Goal: Task Accomplishment & Management: Complete application form

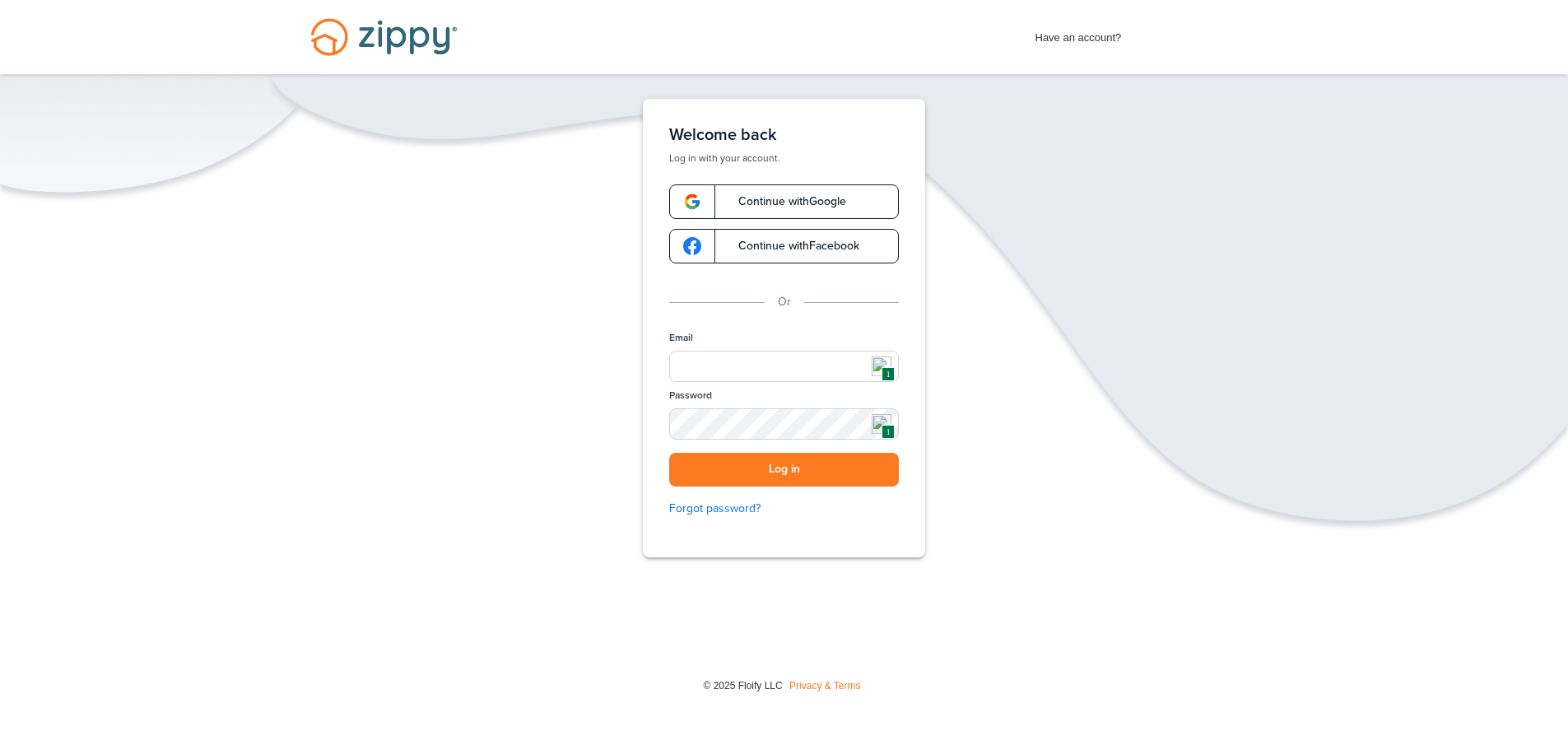
click at [887, 367] on span "1" at bounding box center [887, 374] width 12 height 14
type input "**********"
click at [773, 469] on button "Log in" at bounding box center [784, 470] width 230 height 34
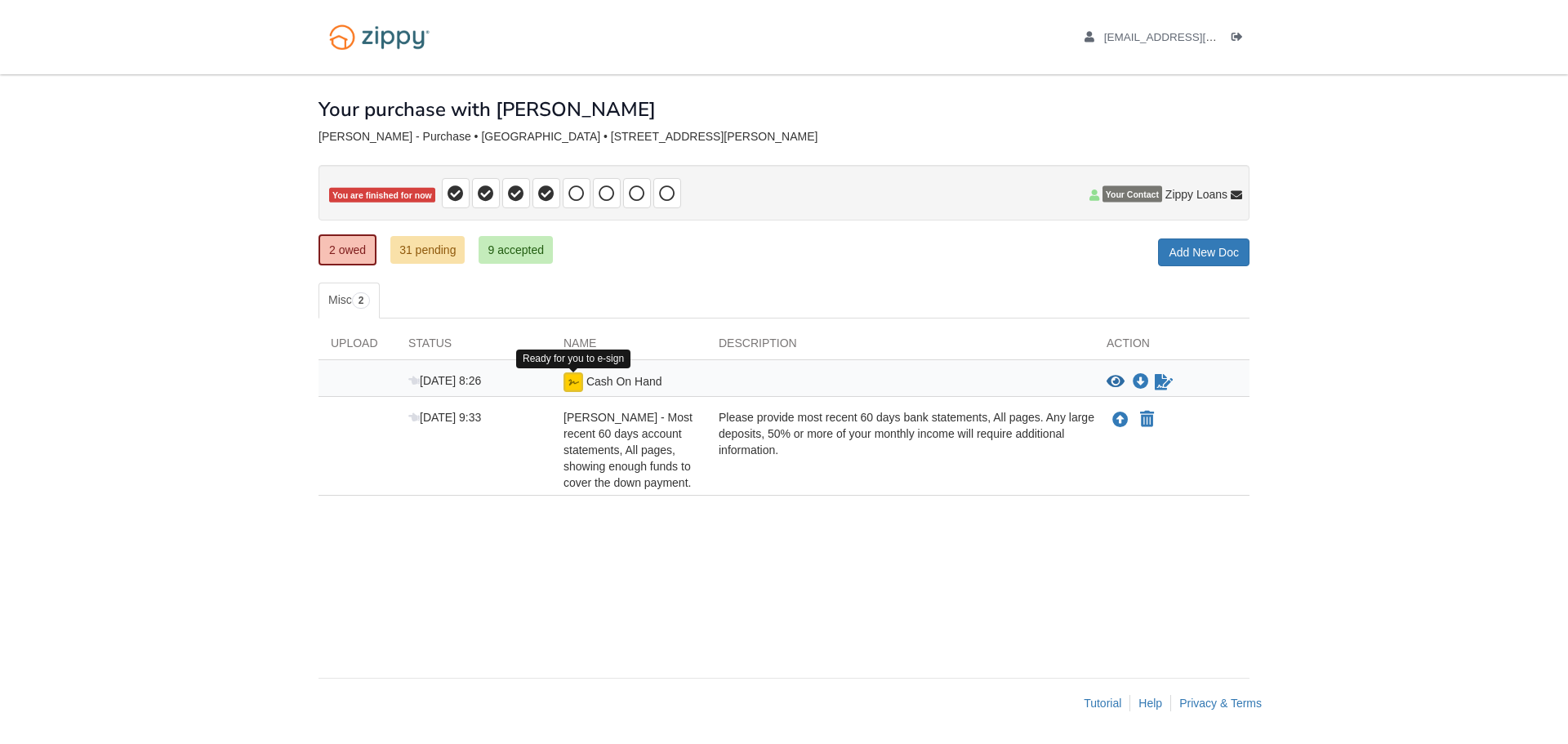
click at [567, 383] on img at bounding box center [573, 381] width 20 height 20
click at [582, 376] on img at bounding box center [573, 381] width 20 height 20
click at [565, 393] on div "Aug 22 8:26 Cash On Hand View blank/sample document View blank/sample document …" at bounding box center [784, 378] width 931 height 37
click at [1161, 382] on icon "Sign Form" at bounding box center [1164, 381] width 18 height 16
click at [1113, 379] on icon "View Cash On Hand" at bounding box center [1116, 381] width 18 height 16
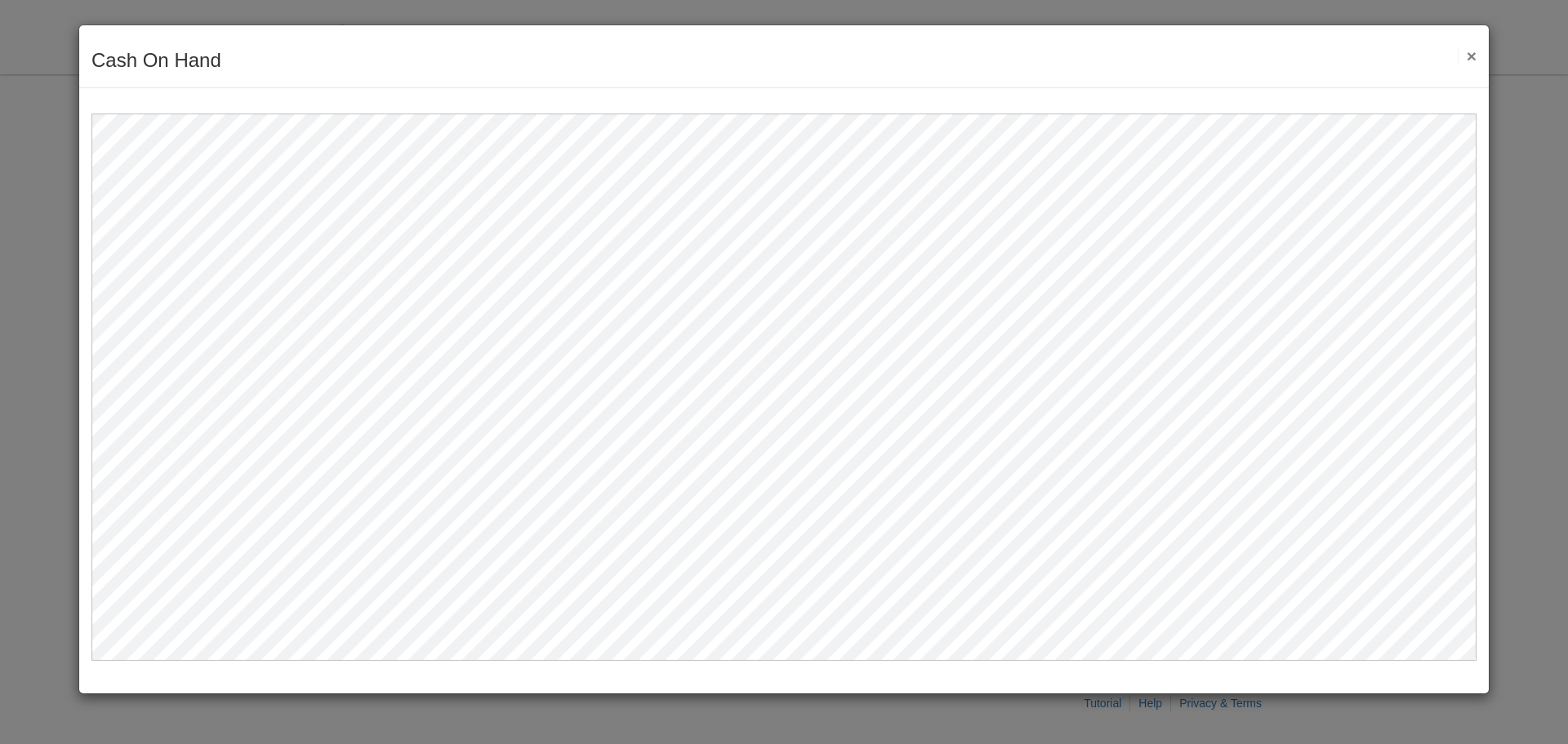
click at [1463, 59] on button "×" at bounding box center [1467, 56] width 19 height 17
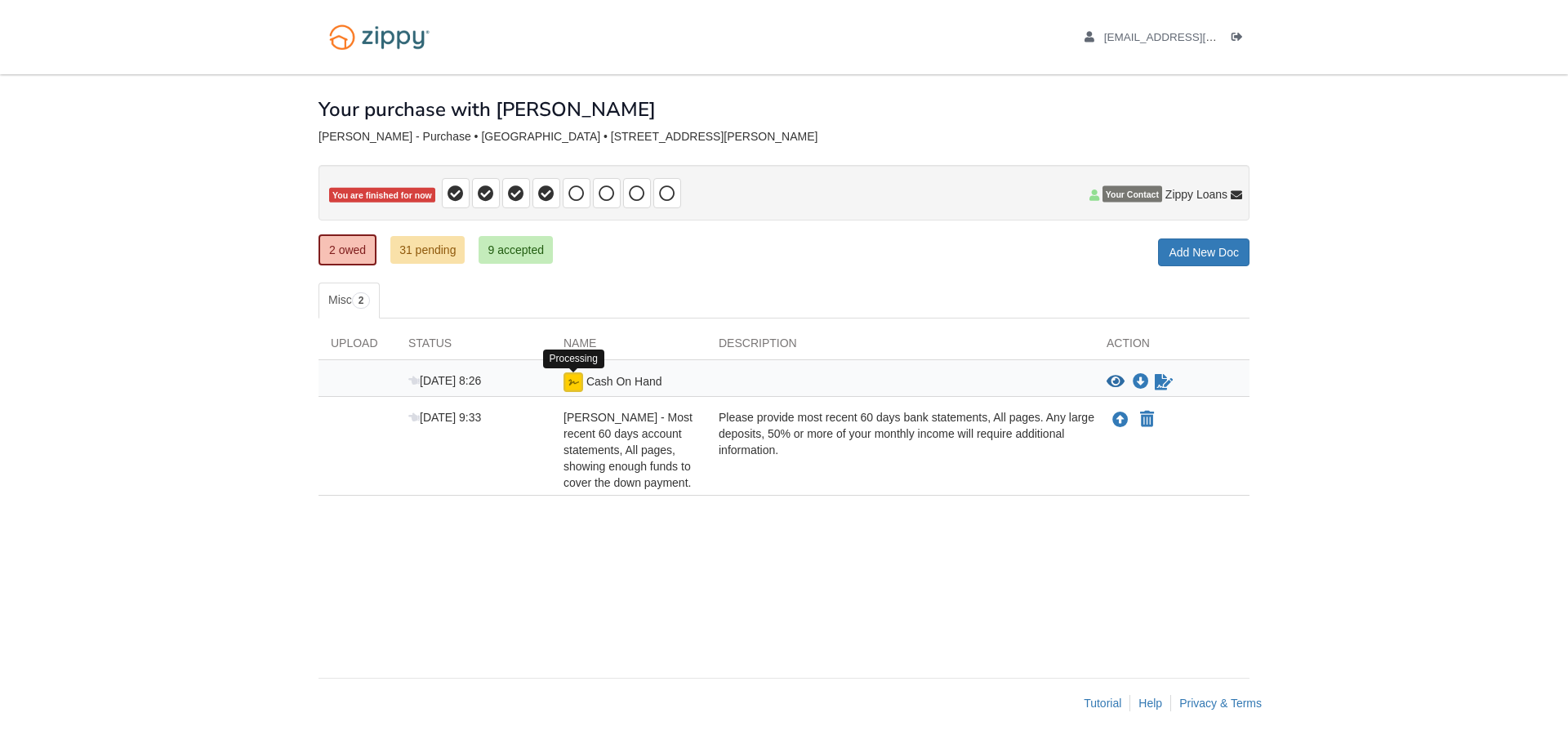
click at [578, 385] on img at bounding box center [573, 381] width 20 height 20
click at [1144, 379] on icon "Download Cash On Hand" at bounding box center [1140, 381] width 16 height 16
click at [1166, 387] on icon "Waiting for your co-borrower to e-sign" at bounding box center [1164, 381] width 18 height 16
click at [1165, 386] on icon "Waiting for your co-borrower to e-sign" at bounding box center [1164, 381] width 18 height 16
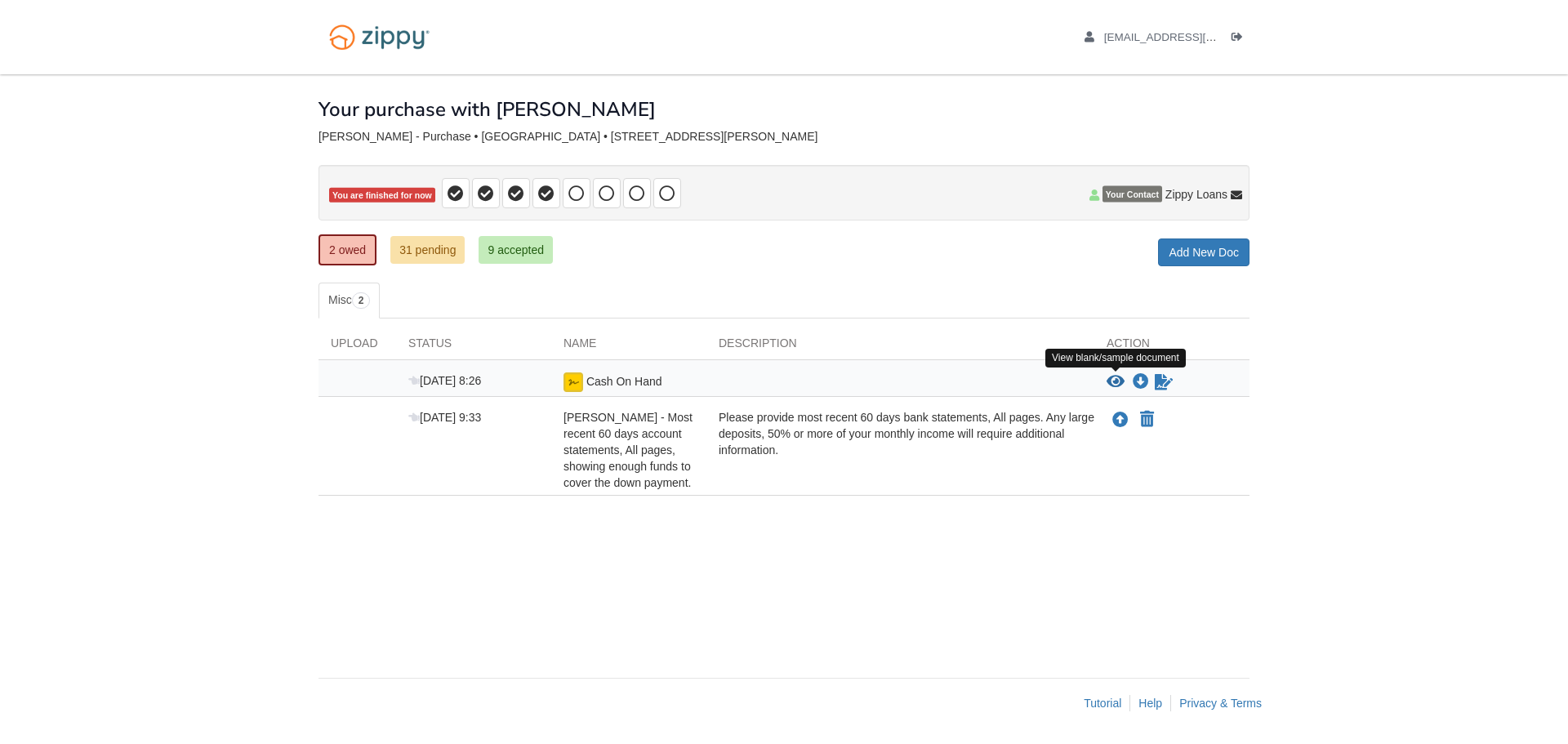
click at [1115, 379] on icon "View Cash On Hand" at bounding box center [1116, 381] width 18 height 16
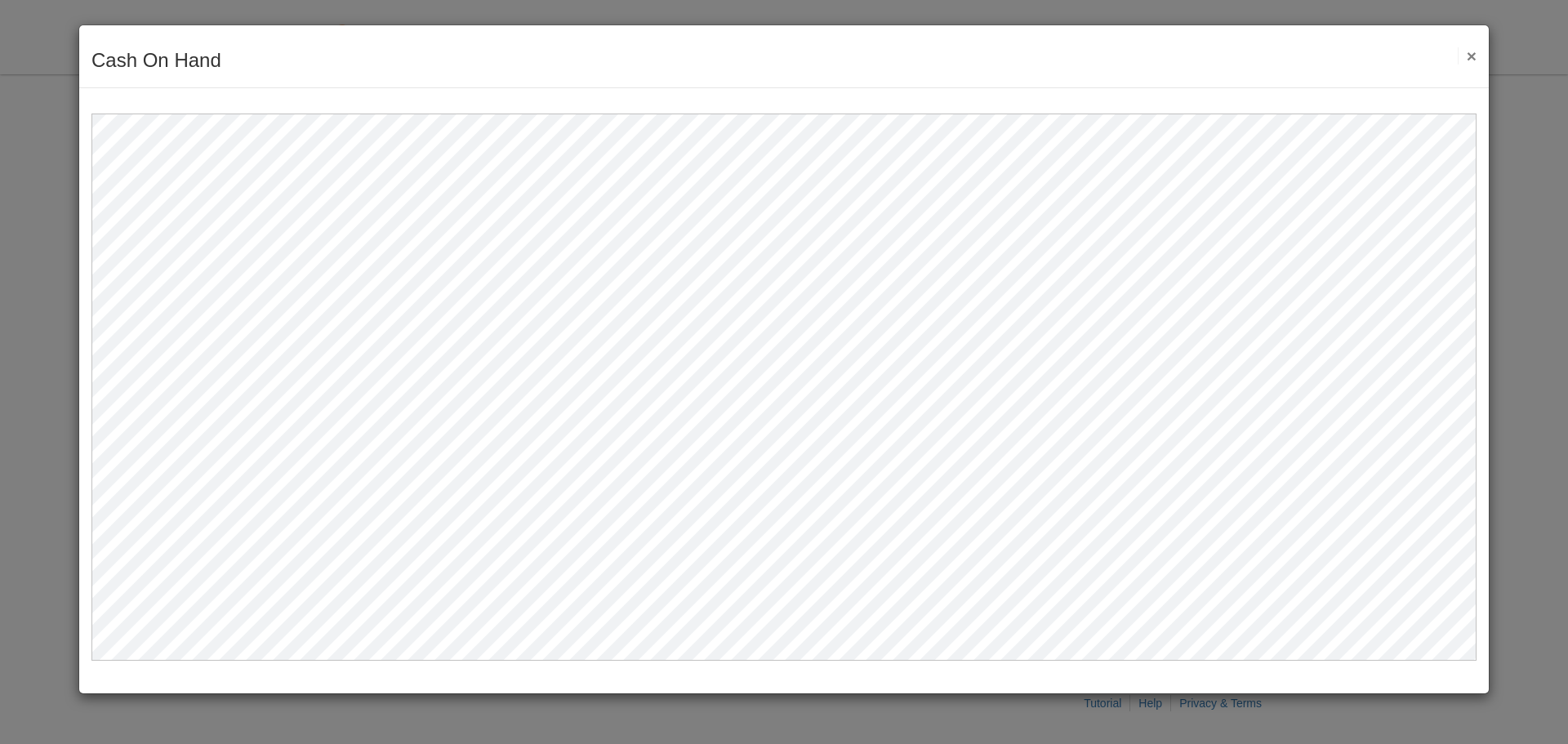
click at [1470, 53] on button "×" at bounding box center [1467, 56] width 19 height 17
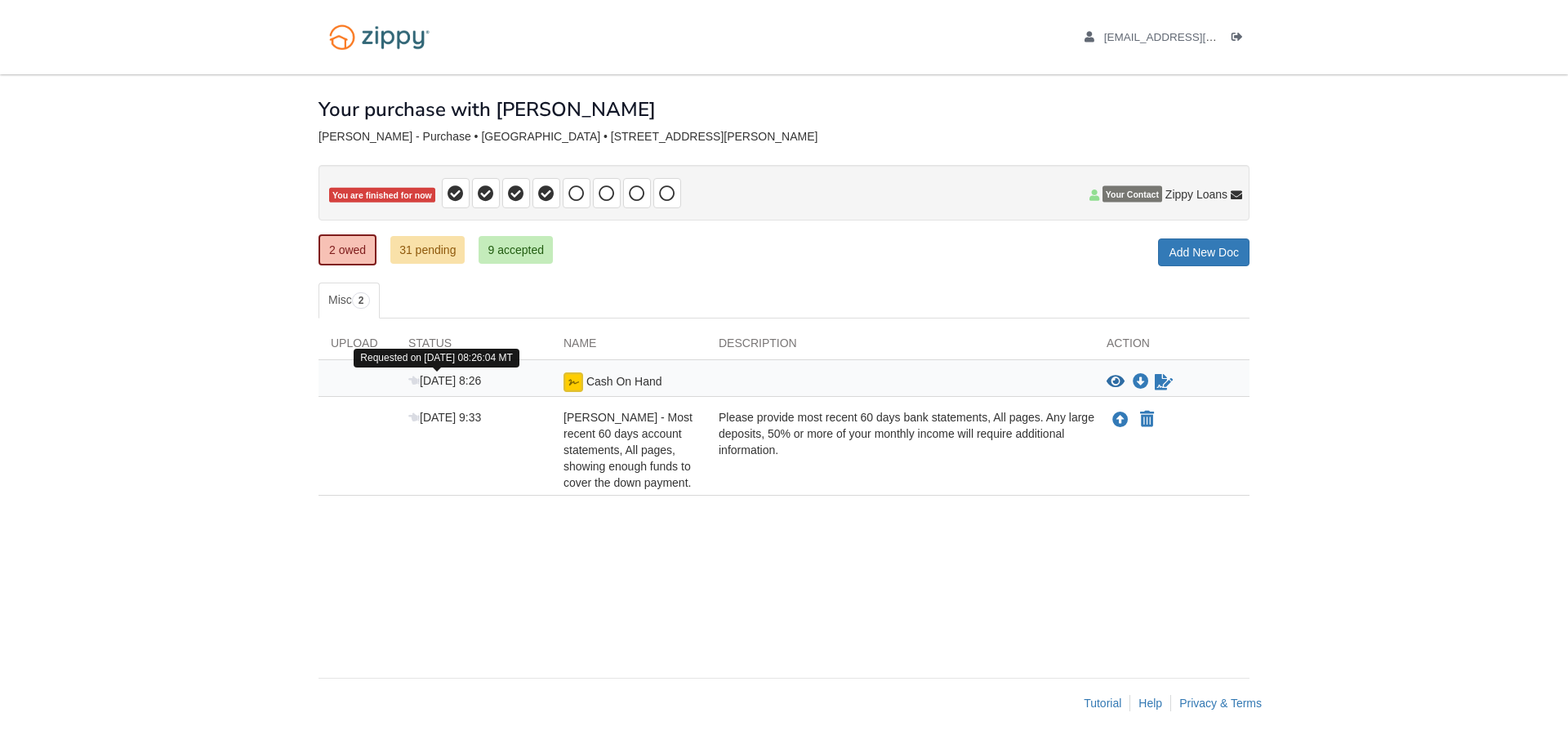
click at [422, 383] on span "Aug 22 8:26" at bounding box center [444, 380] width 73 height 13
click at [578, 387] on img at bounding box center [573, 381] width 20 height 20
click at [675, 255] on div "2 owed 31 pending 9 accepted My Estimated Payment × My Estimated Payment Add Ne…" at bounding box center [784, 251] width 931 height 29
click at [1213, 254] on link "Add New Doc" at bounding box center [1203, 251] width 91 height 27
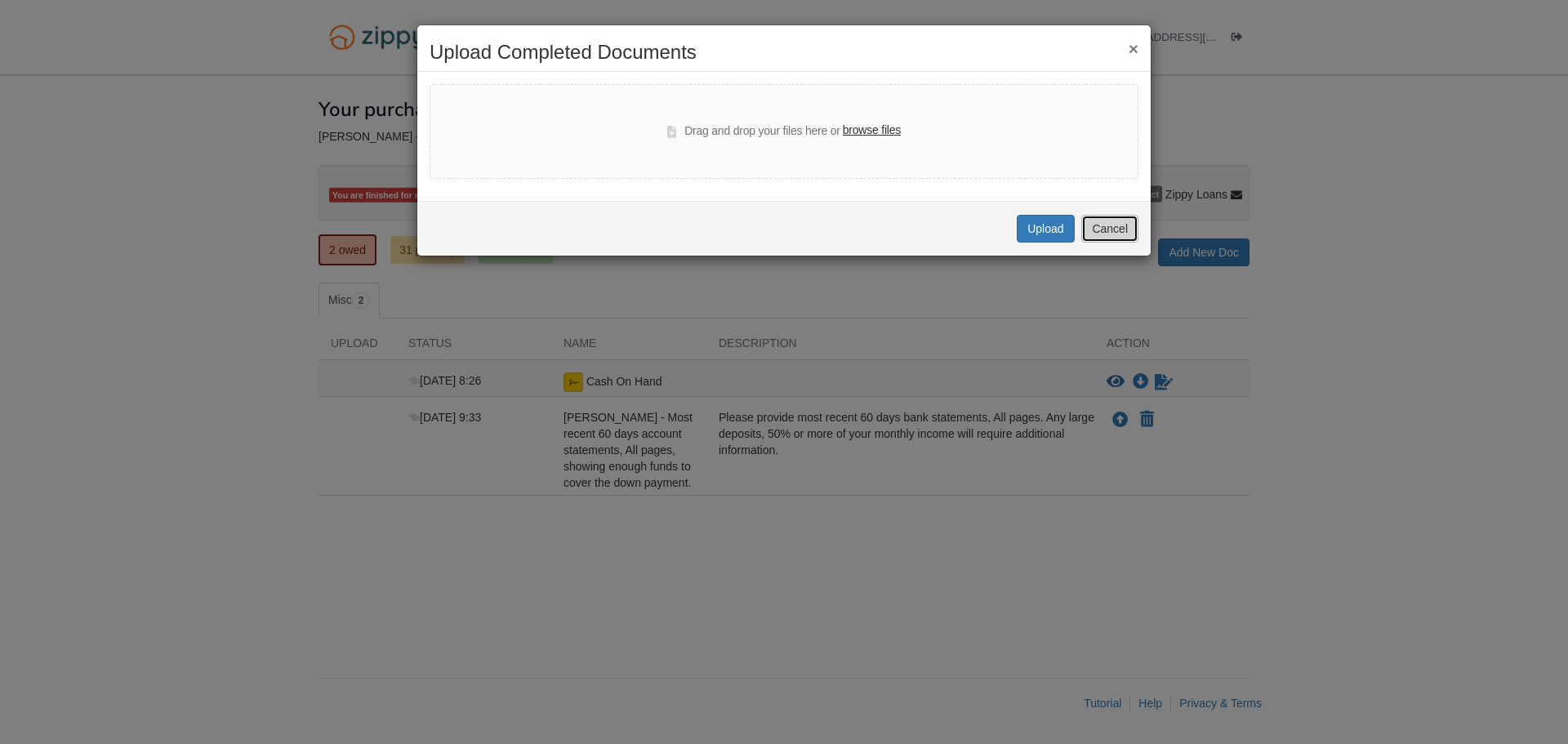
click at [1114, 232] on button "Cancel" at bounding box center [1110, 228] width 57 height 27
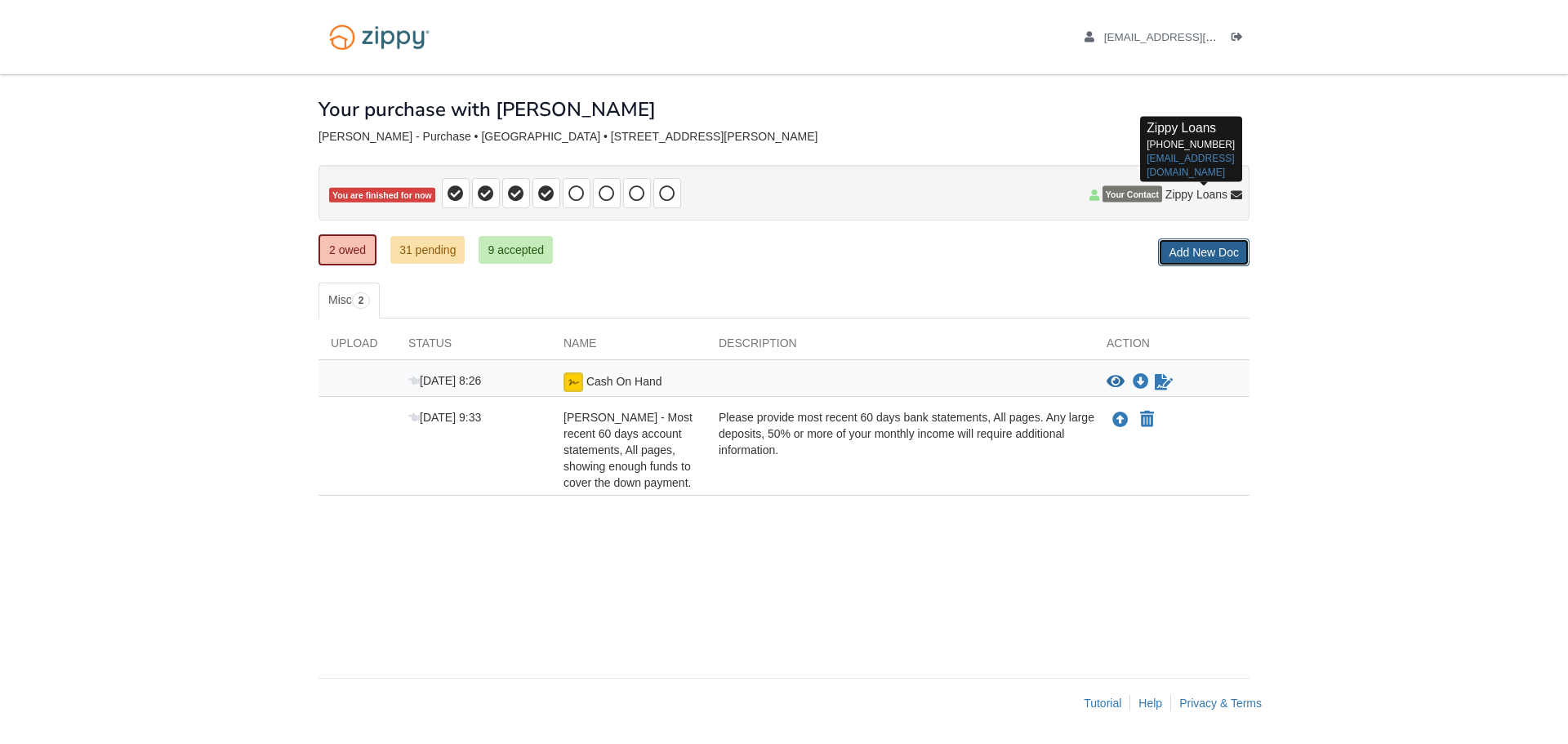
click at [1187, 259] on link "Add New Doc" at bounding box center [1203, 251] width 91 height 27
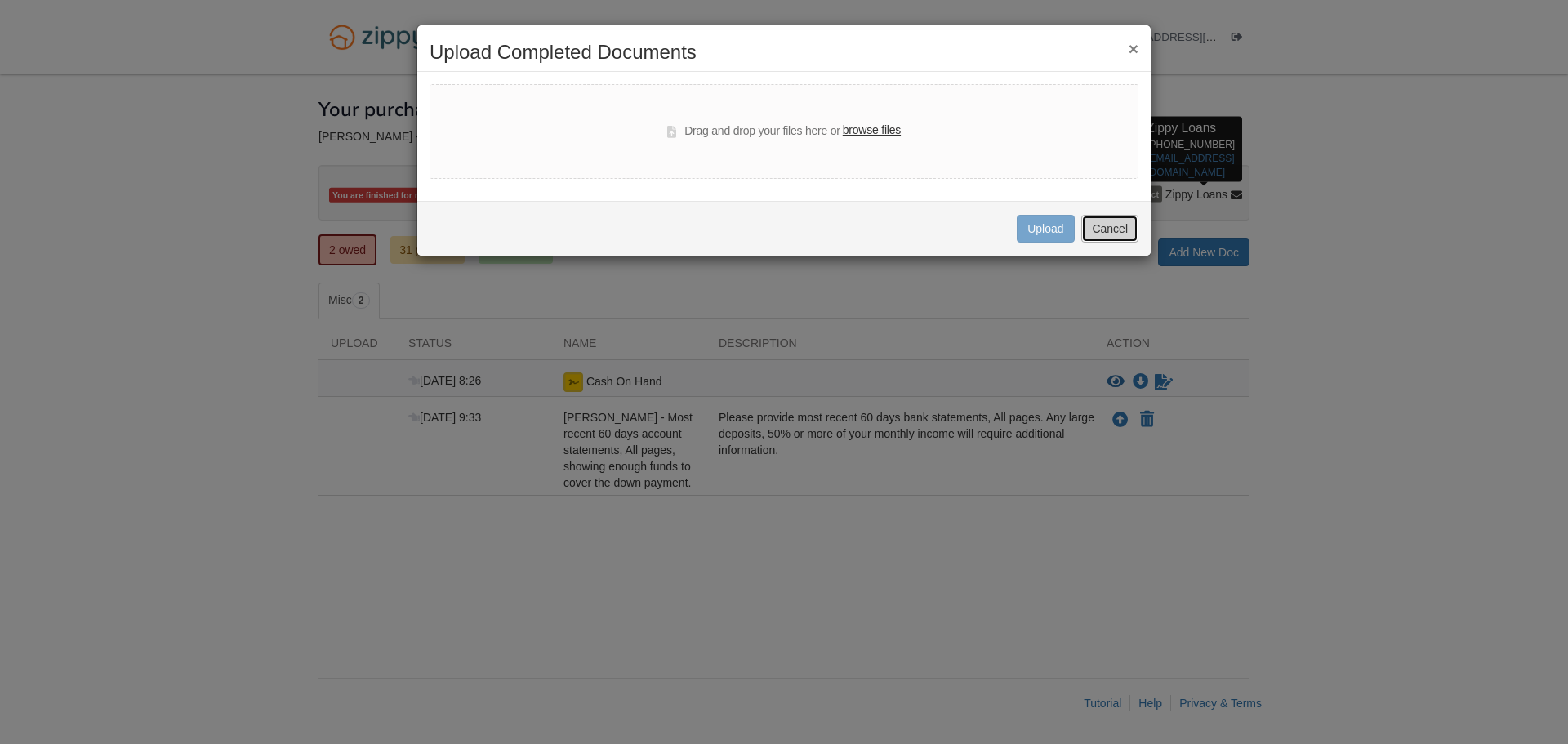
click at [1102, 225] on button "Cancel" at bounding box center [1110, 228] width 57 height 27
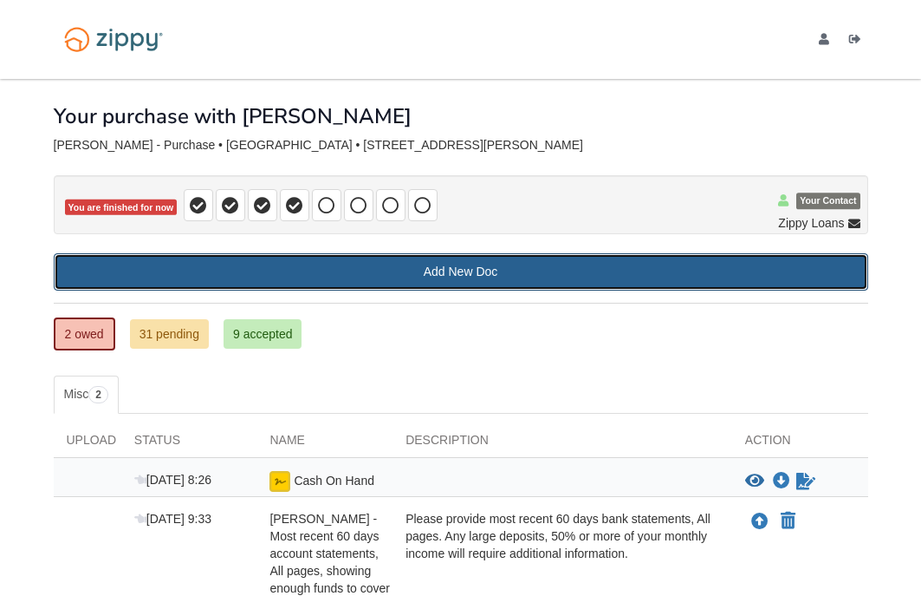
click at [438, 276] on link "Add New Doc" at bounding box center [461, 271] width 815 height 37
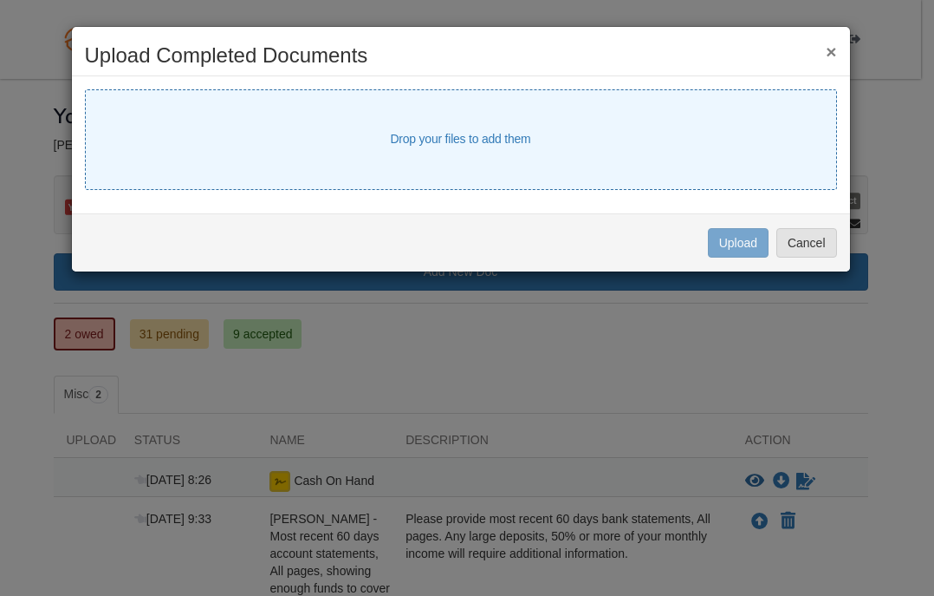
select select "****"
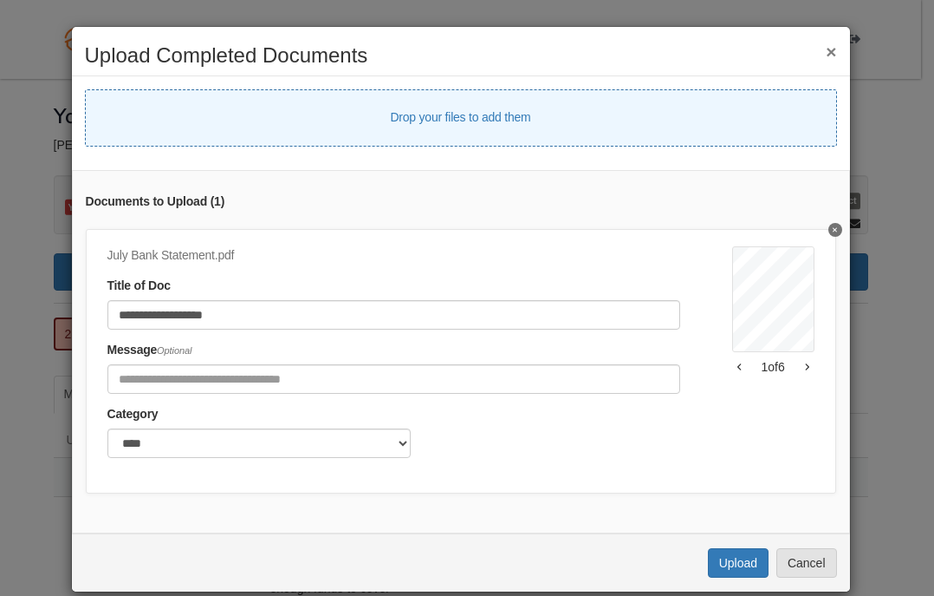
select select "****"
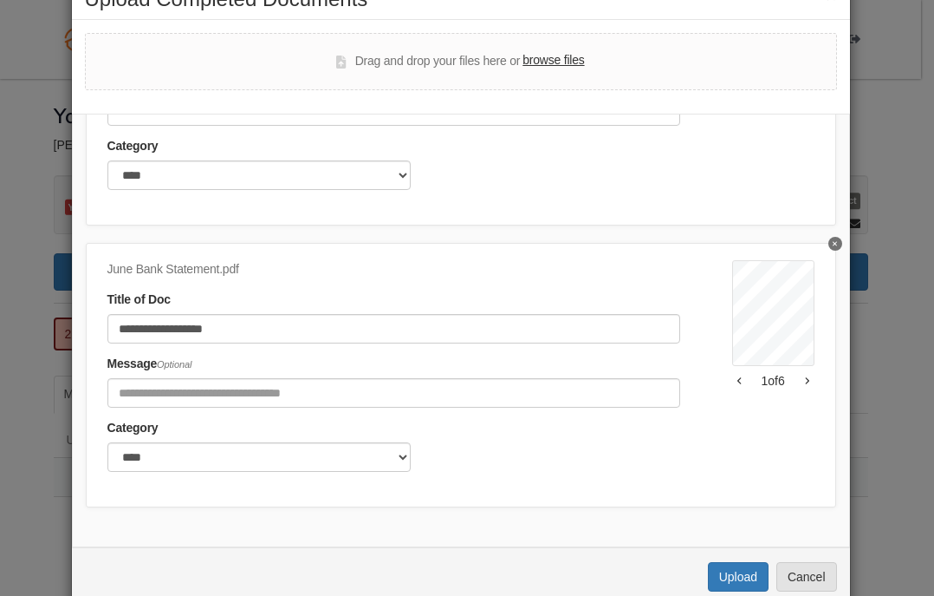
scroll to position [87, 0]
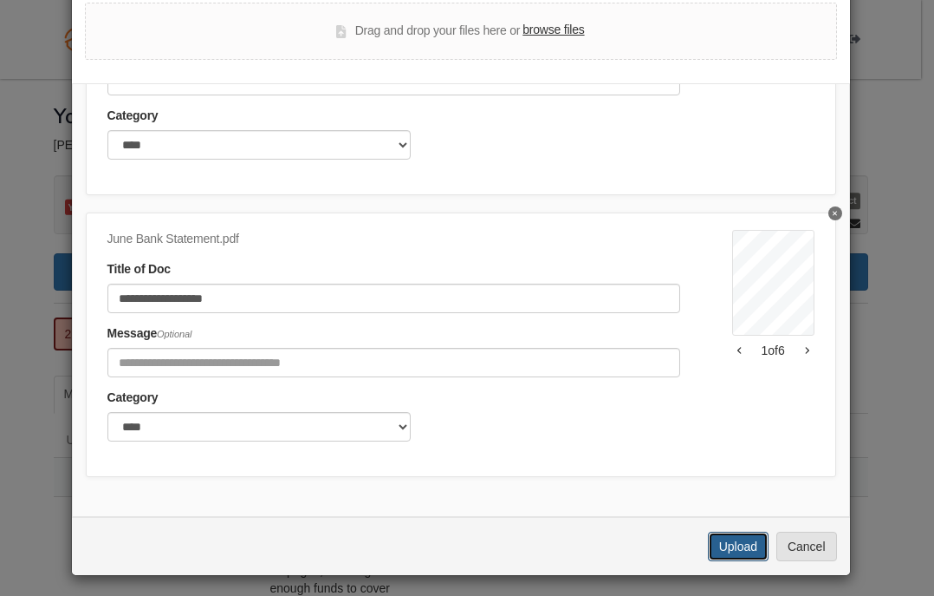
click at [727, 552] on button "Upload" at bounding box center [738, 545] width 61 height 29
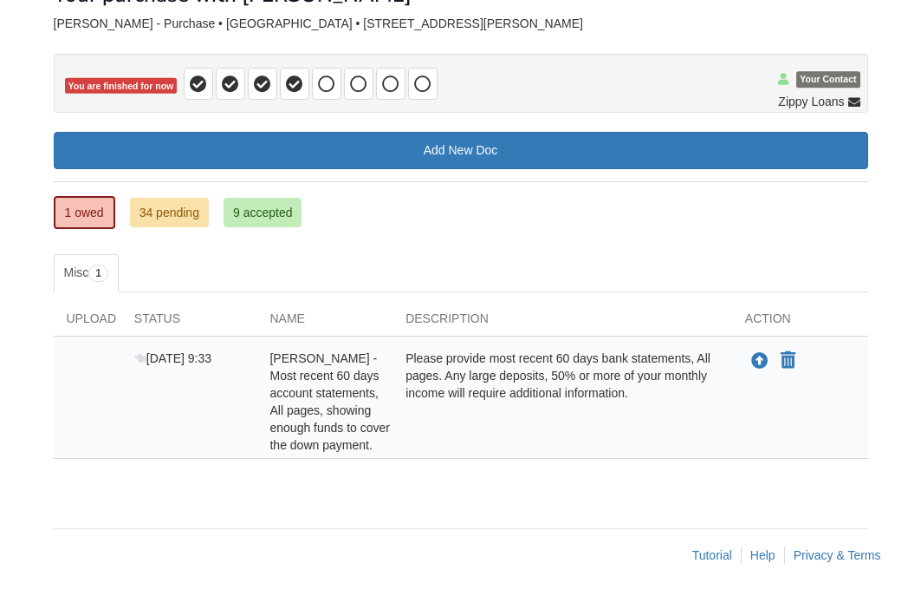
scroll to position [124, 0]
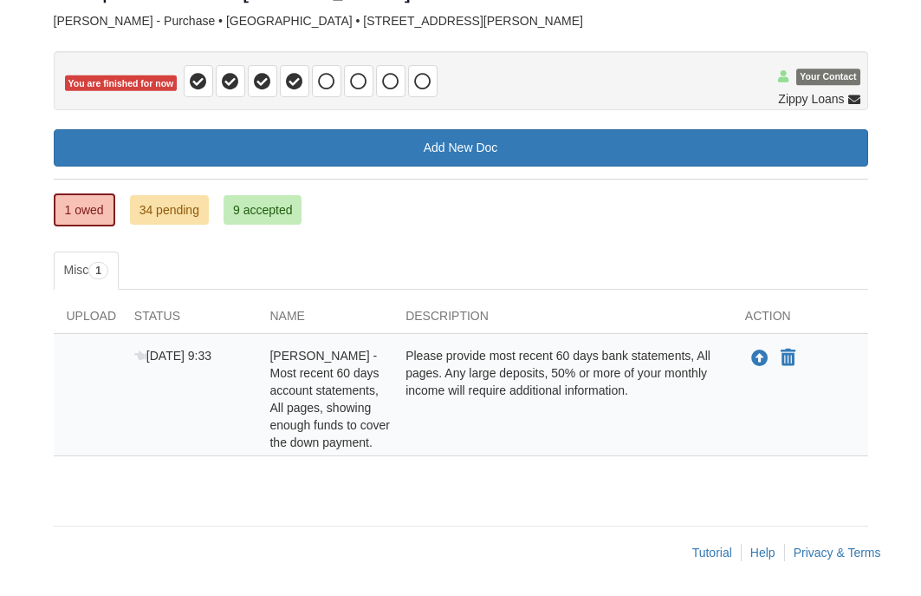
click at [322, 394] on span "[PERSON_NAME] - Most recent 60 days account statements, All pages, showing enou…" at bounding box center [330, 398] width 120 height 101
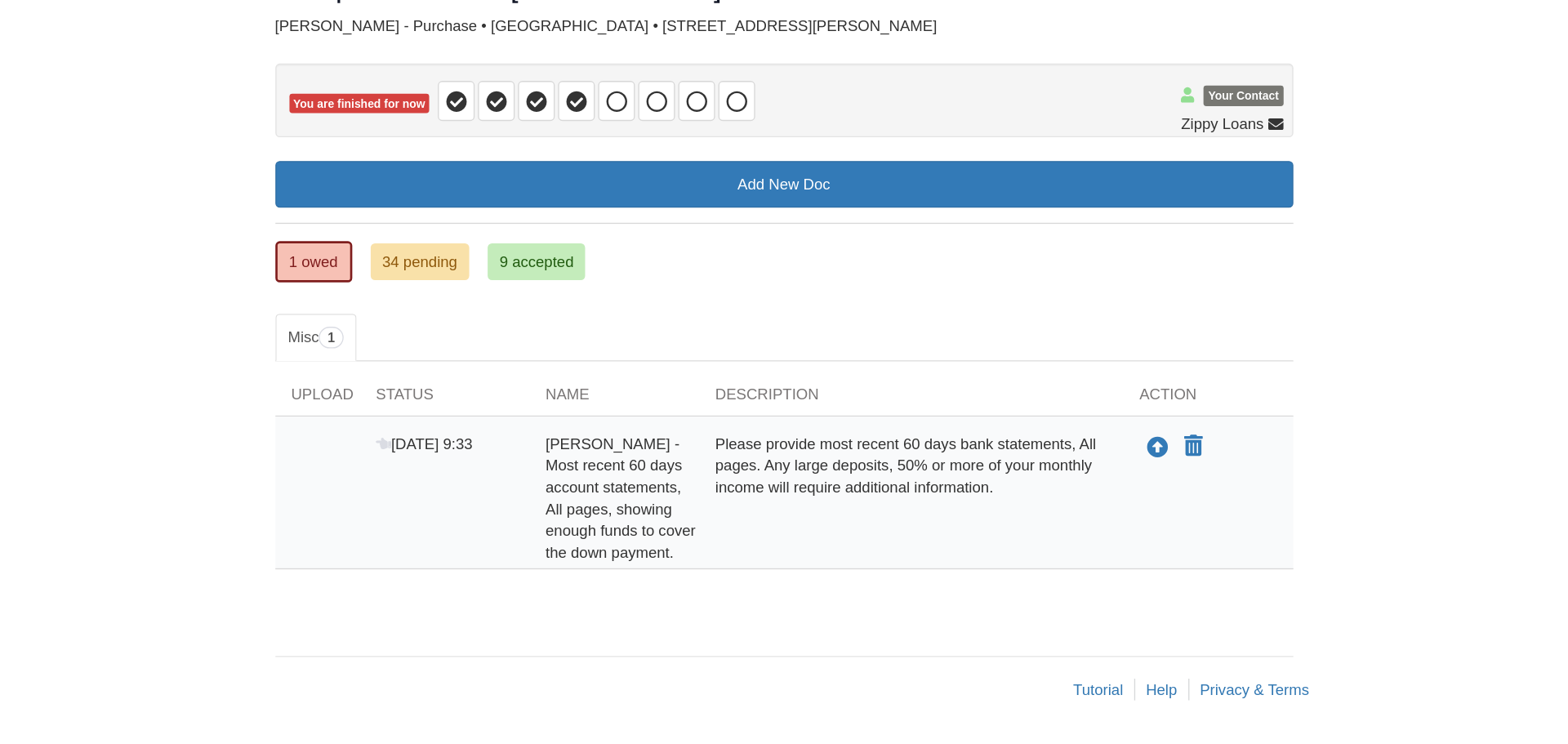
scroll to position [0, 0]
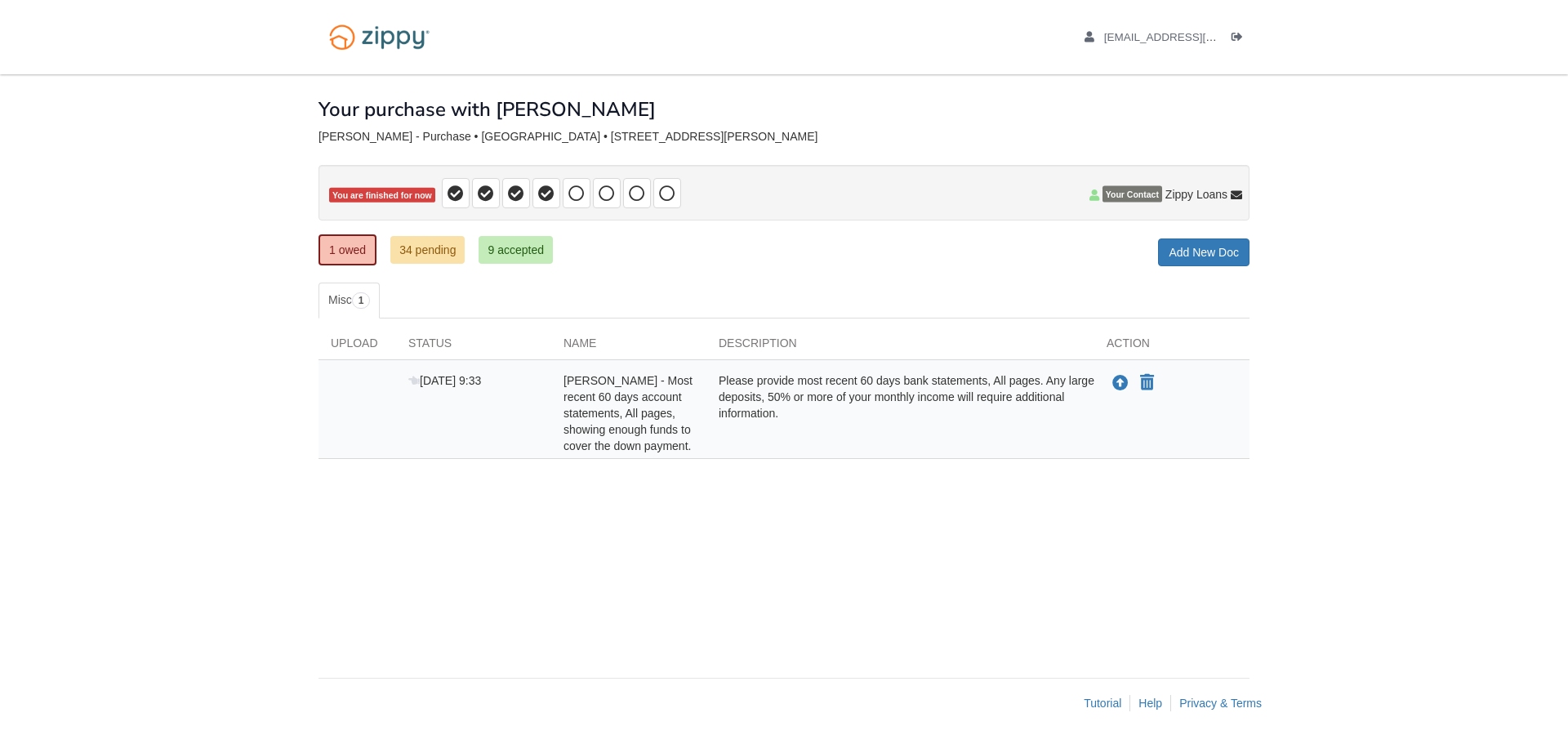
click at [602, 414] on span "[PERSON_NAME] - Most recent 60 days account statements, All pages, showing enou…" at bounding box center [628, 412] width 129 height 78
click at [1214, 252] on link "Add New Doc" at bounding box center [1203, 251] width 91 height 27
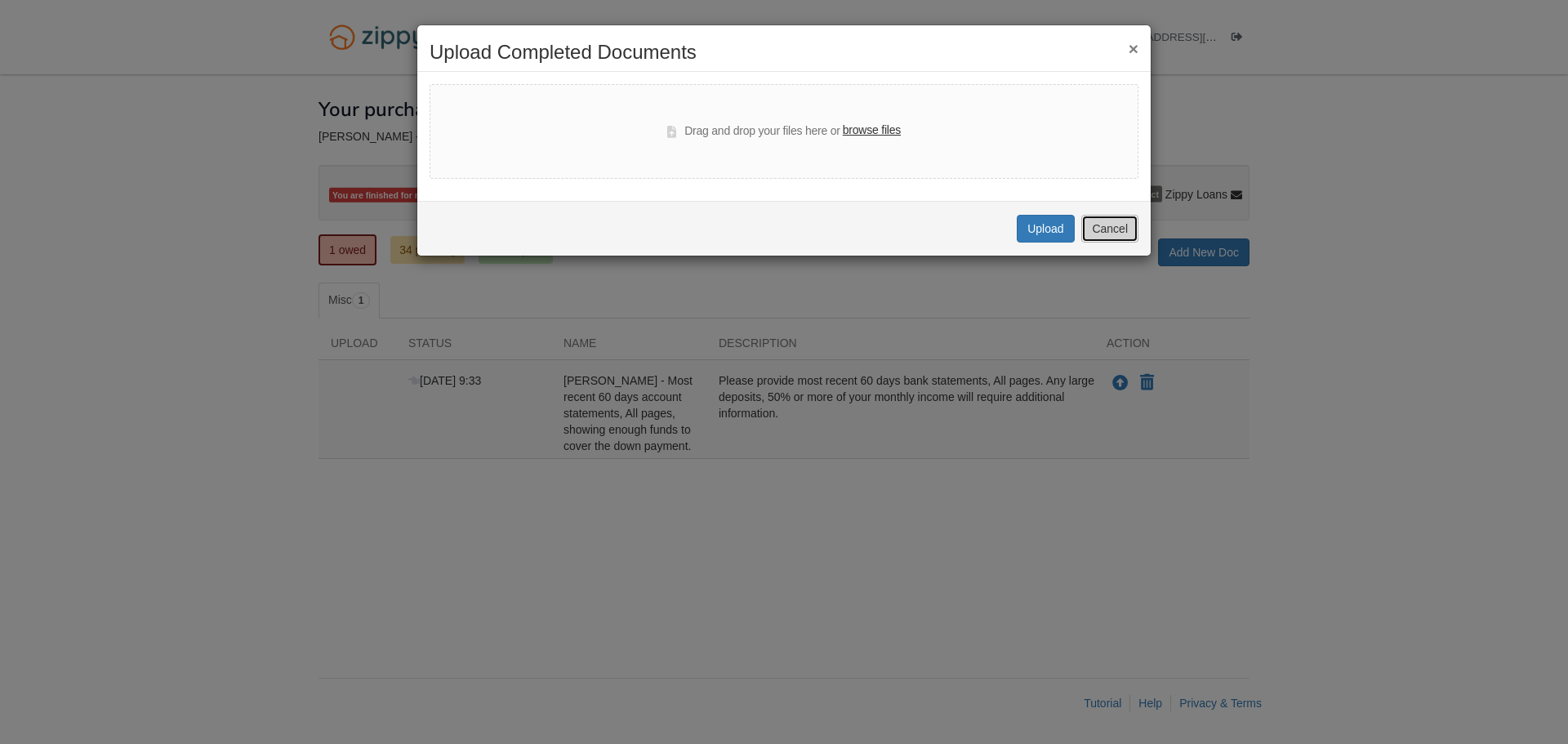
click at [1117, 235] on button "Cancel" at bounding box center [1110, 228] width 57 height 27
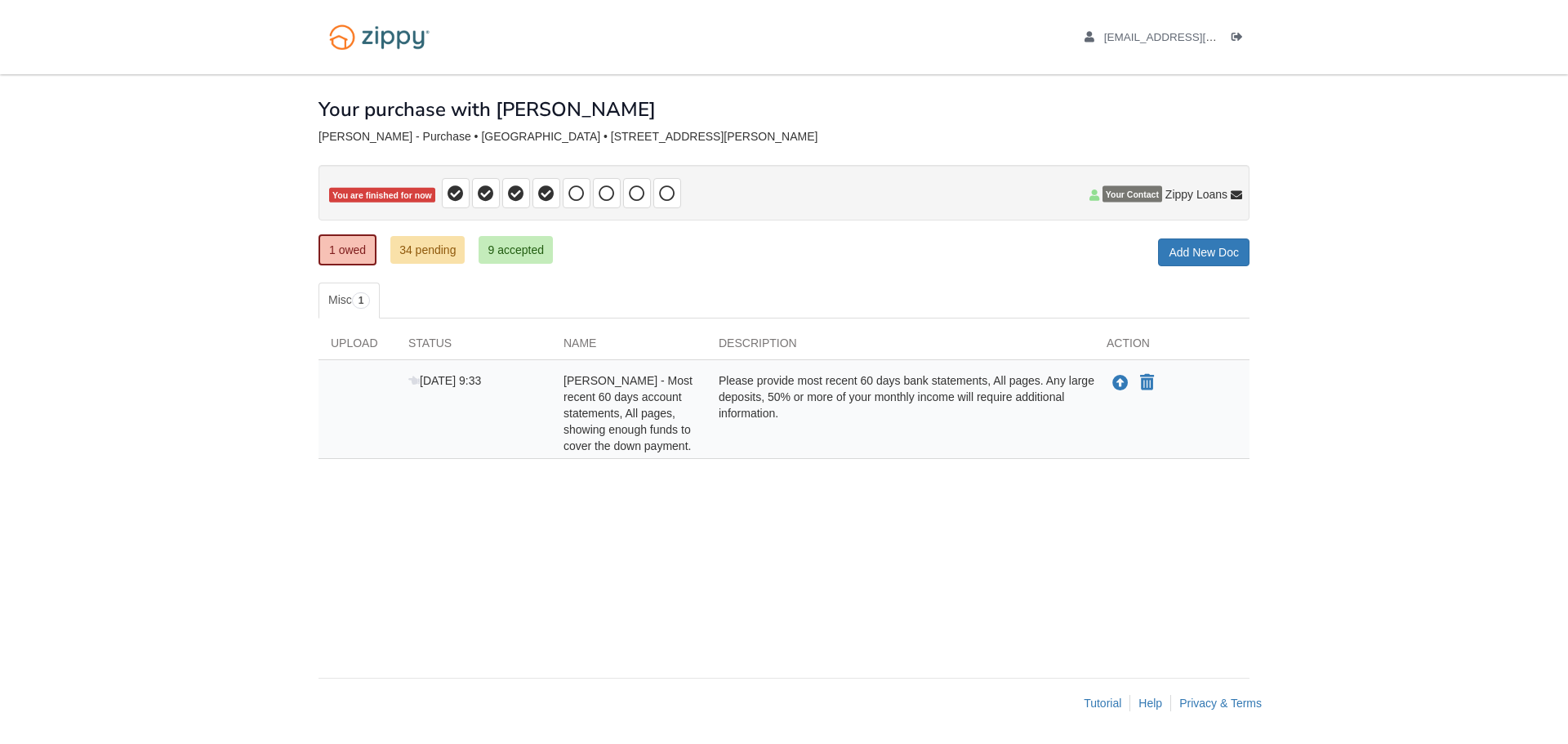
click at [701, 421] on div "Nathaniel Monteiro - Most recent 60 days account statements, All pages, showing…" at bounding box center [629, 412] width 155 height 82
drag, startPoint x: 701, startPoint y: 414, endPoint x: 701, endPoint y: 396, distance: 18.0
click at [701, 409] on div "Nathaniel Monteiro - Most recent 60 days account statements, All pages, showing…" at bounding box center [629, 412] width 155 height 82
click at [752, 392] on div "Please provide most recent 60 days bank statements, All pages. Any large deposi…" at bounding box center [901, 412] width 388 height 82
click at [752, 397] on div "Please provide most recent 60 days bank statements, All pages. Any large deposi…" at bounding box center [901, 412] width 388 height 82
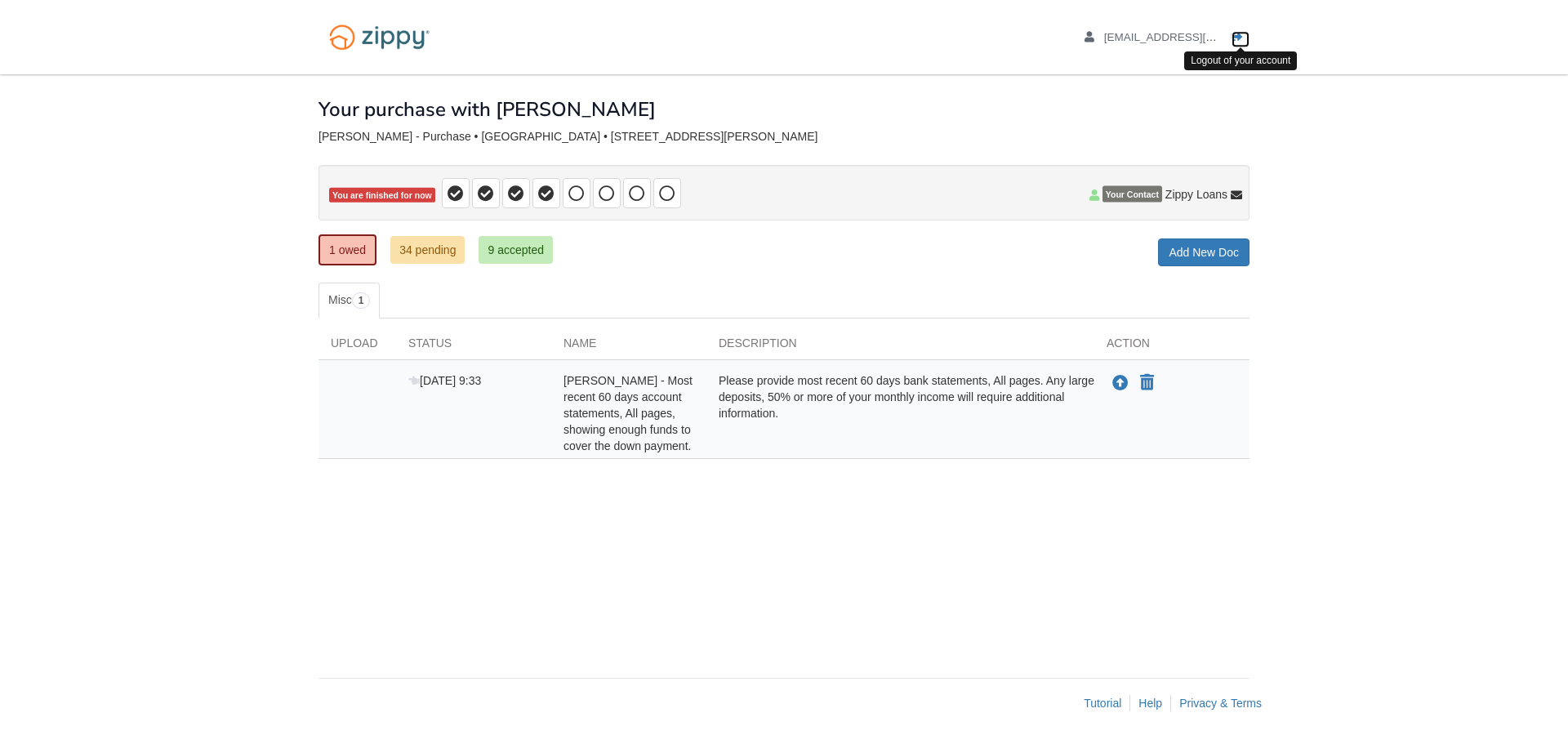
click at [1244, 35] on link "Logout" at bounding box center [1240, 39] width 18 height 16
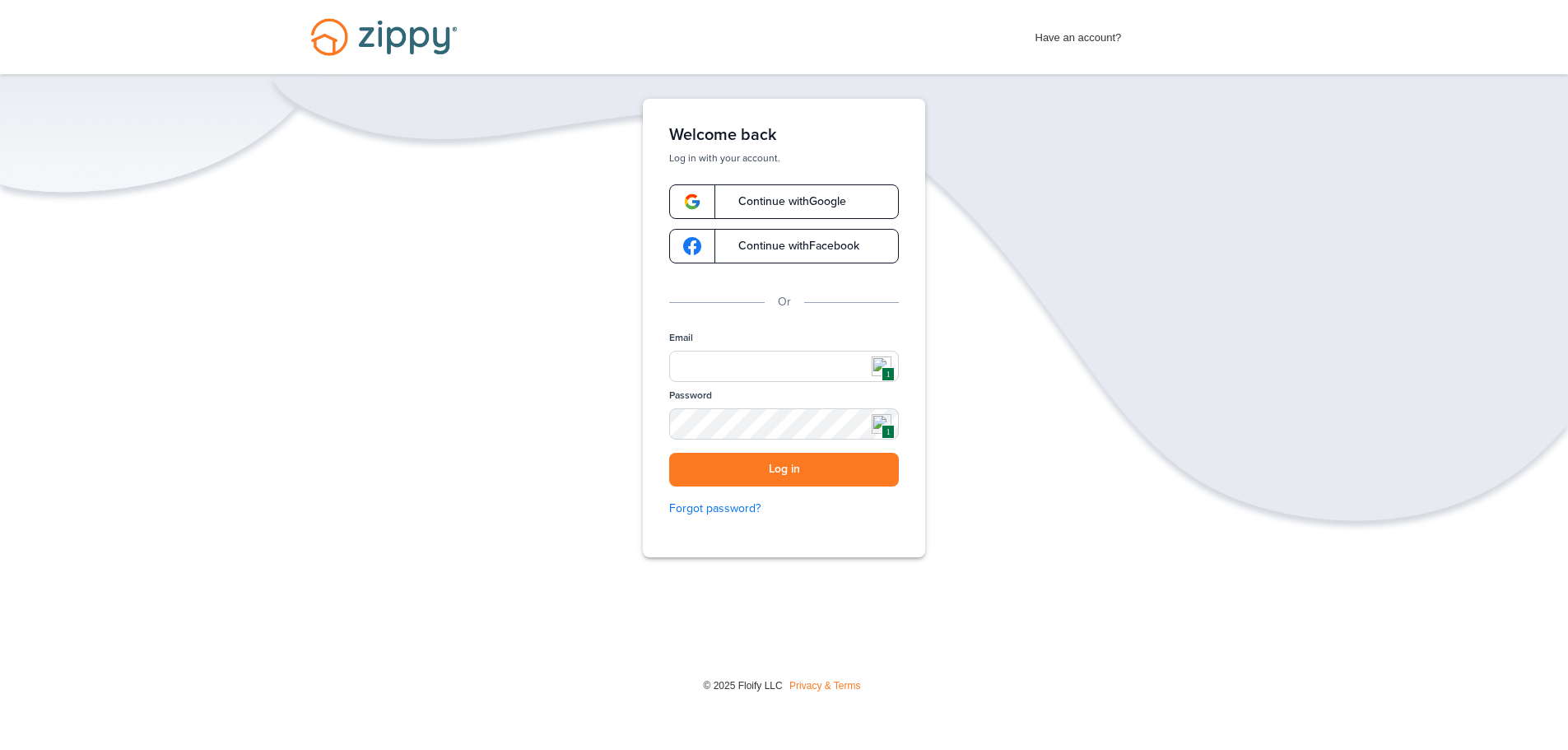
click at [883, 362] on img at bounding box center [881, 366] width 20 height 20
type input "**********"
click at [794, 470] on button "Log in" at bounding box center [784, 470] width 230 height 34
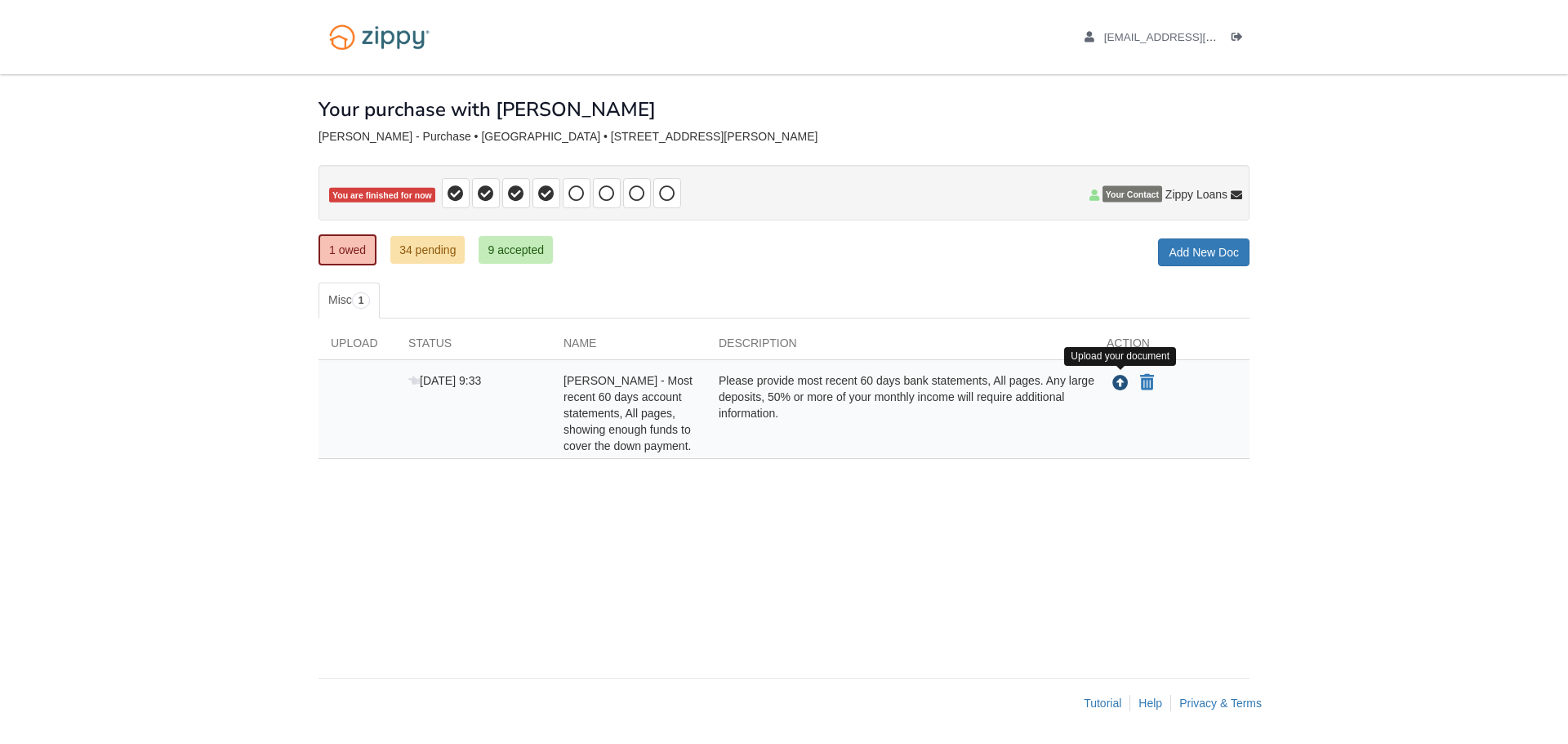
click at [1122, 380] on icon "Upload Nathaniel Monteiro - Most recent 60 days account statements, All pages, …" at bounding box center [1120, 383] width 16 height 16
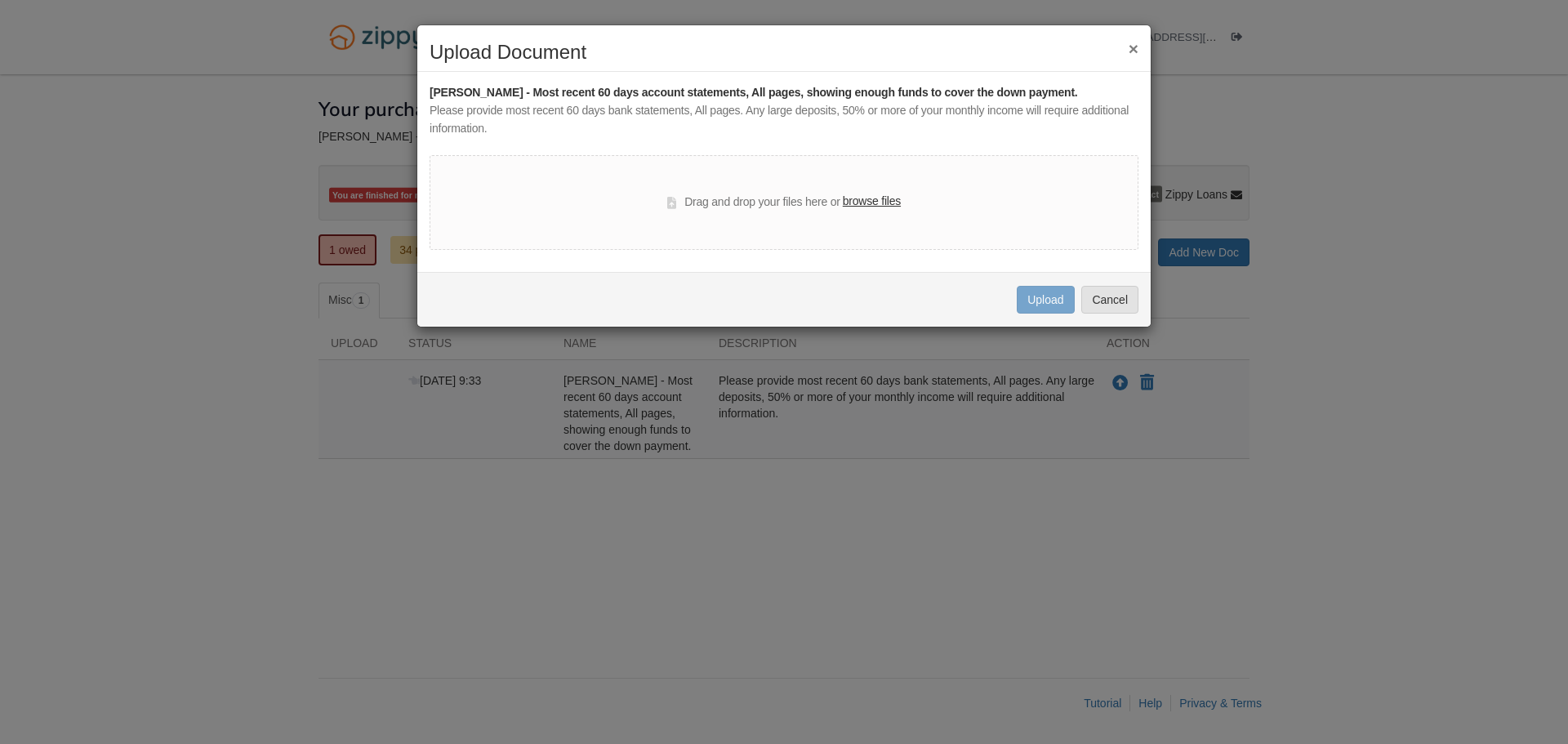
click at [1125, 382] on div "× Upload Document [PERSON_NAME] - Most recent 60 days account statements, All p…" at bounding box center [784, 372] width 1568 height 744
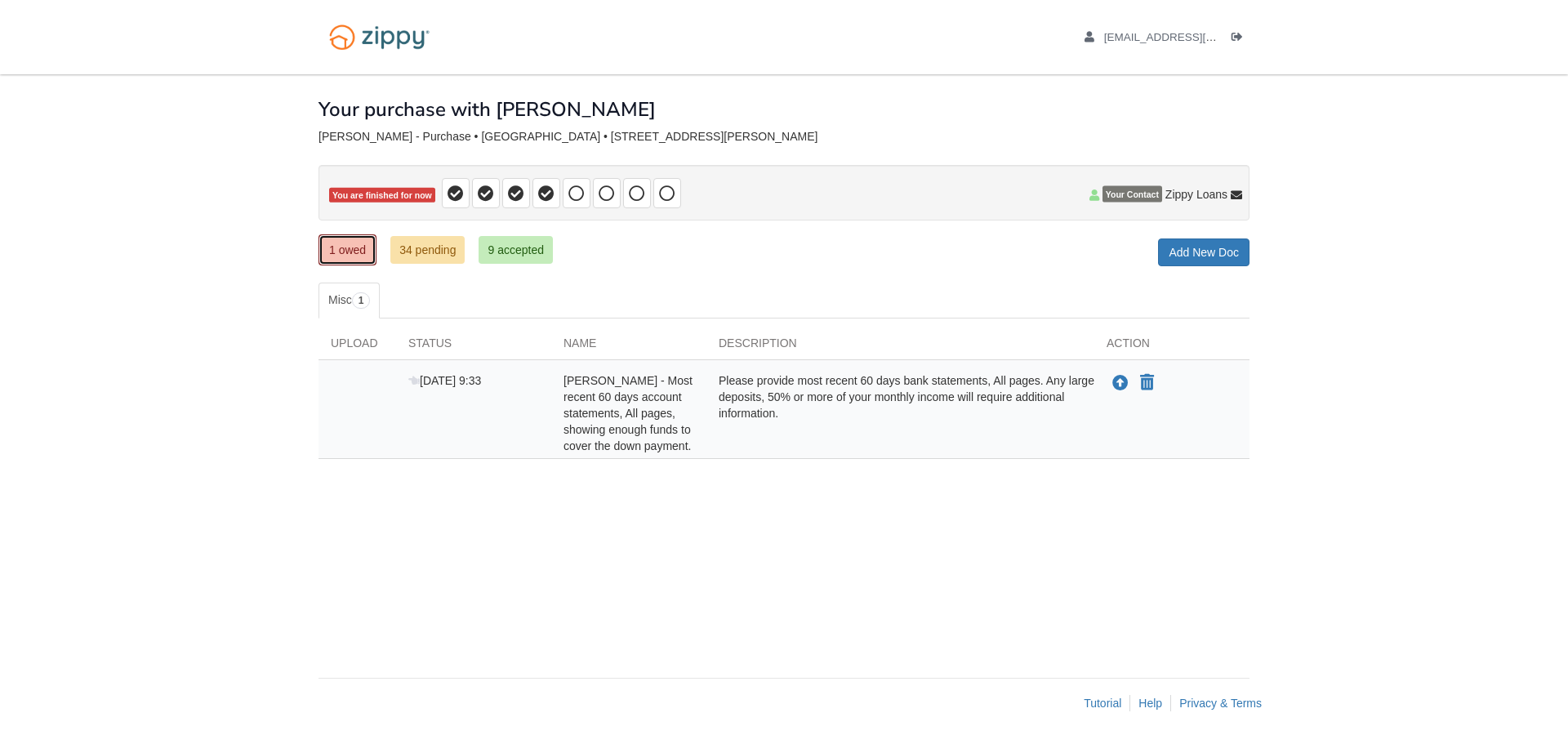
click at [334, 255] on link "1 owed" at bounding box center [348, 250] width 58 height 31
click at [361, 301] on span "1" at bounding box center [362, 299] width 19 height 16
drag, startPoint x: 428, startPoint y: 95, endPoint x: 481, endPoint y: 121, distance: 59.0
click at [480, 119] on div "Your purchase with [PERSON_NAME]" at bounding box center [487, 97] width 337 height 46
click at [784, 52] on div "[EMAIL_ADDRESS][DOMAIN_NAME] Logout" at bounding box center [784, 37] width 956 height 74
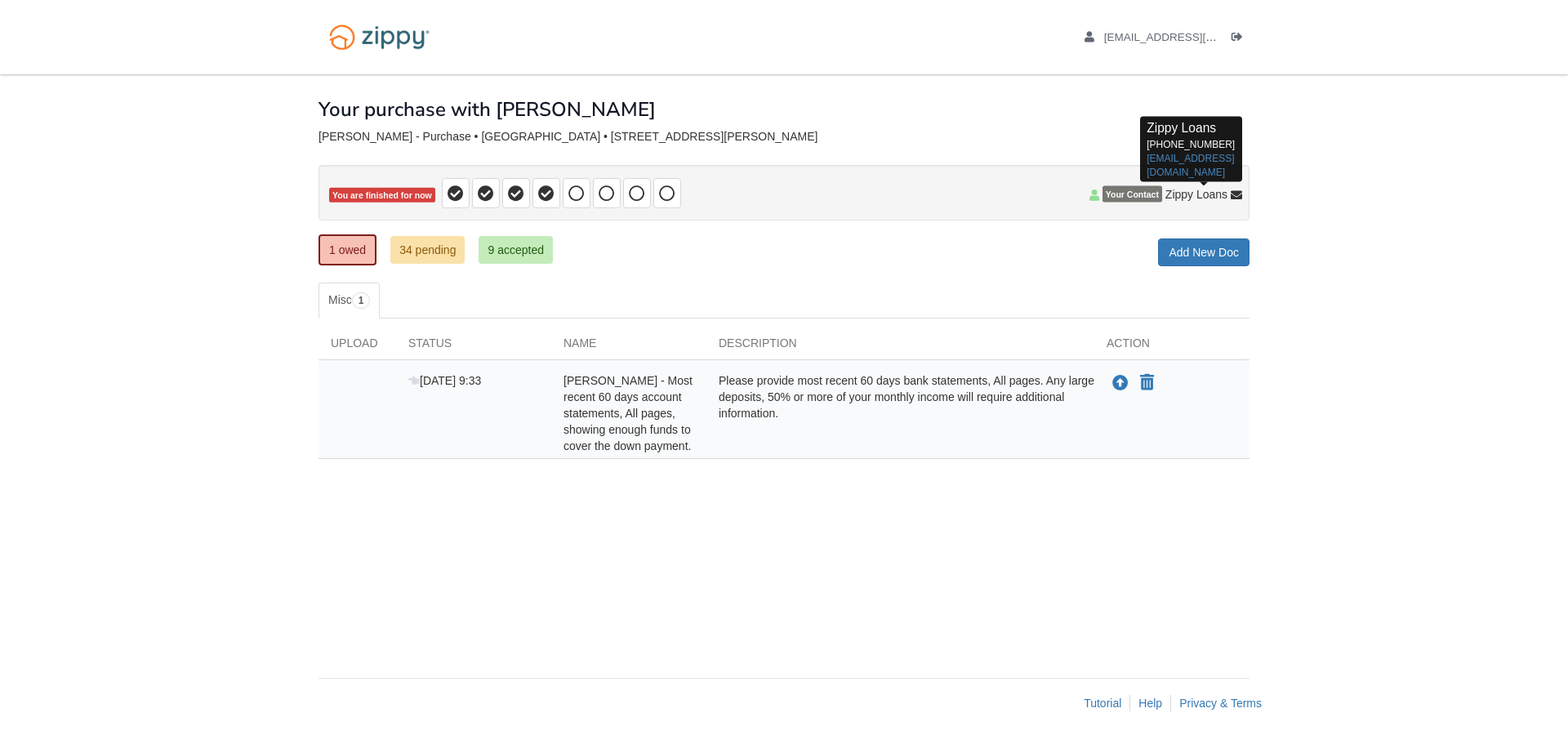
click at [1236, 195] on icon at bounding box center [1236, 196] width 11 height 11
click at [1180, 150] on p "Zippy Loans [PHONE_NUMBER] [EMAIL_ADDRESS][DOMAIN_NAME]" at bounding box center [1191, 150] width 89 height 60
click at [382, 356] on div "Upload" at bounding box center [357, 347] width 77 height 24
click at [449, 376] on span "Aug 18 9:33" at bounding box center [444, 380] width 73 height 13
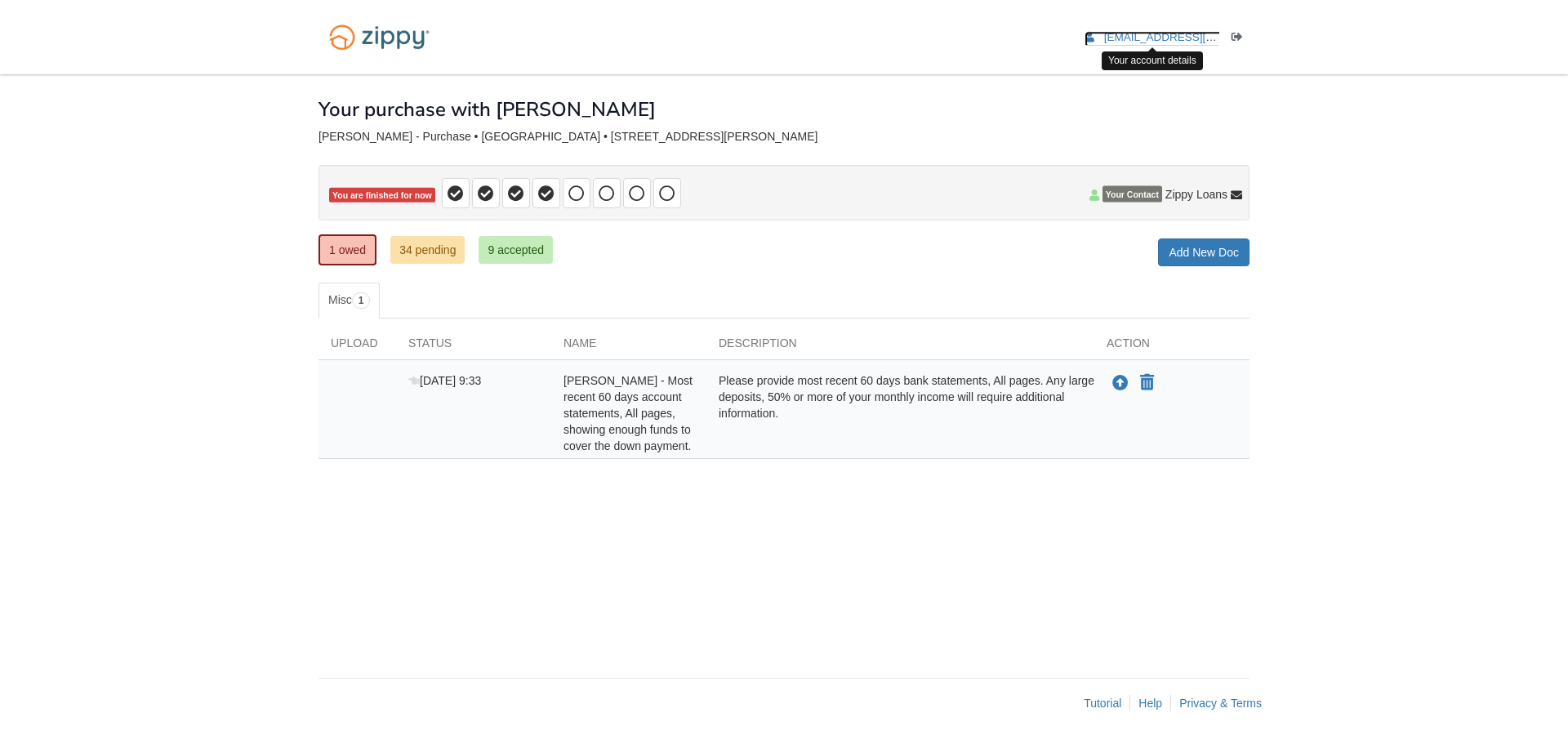
click at [1187, 40] on span "nmonteiro65@gmail.com" at bounding box center [1198, 37] width 188 height 12
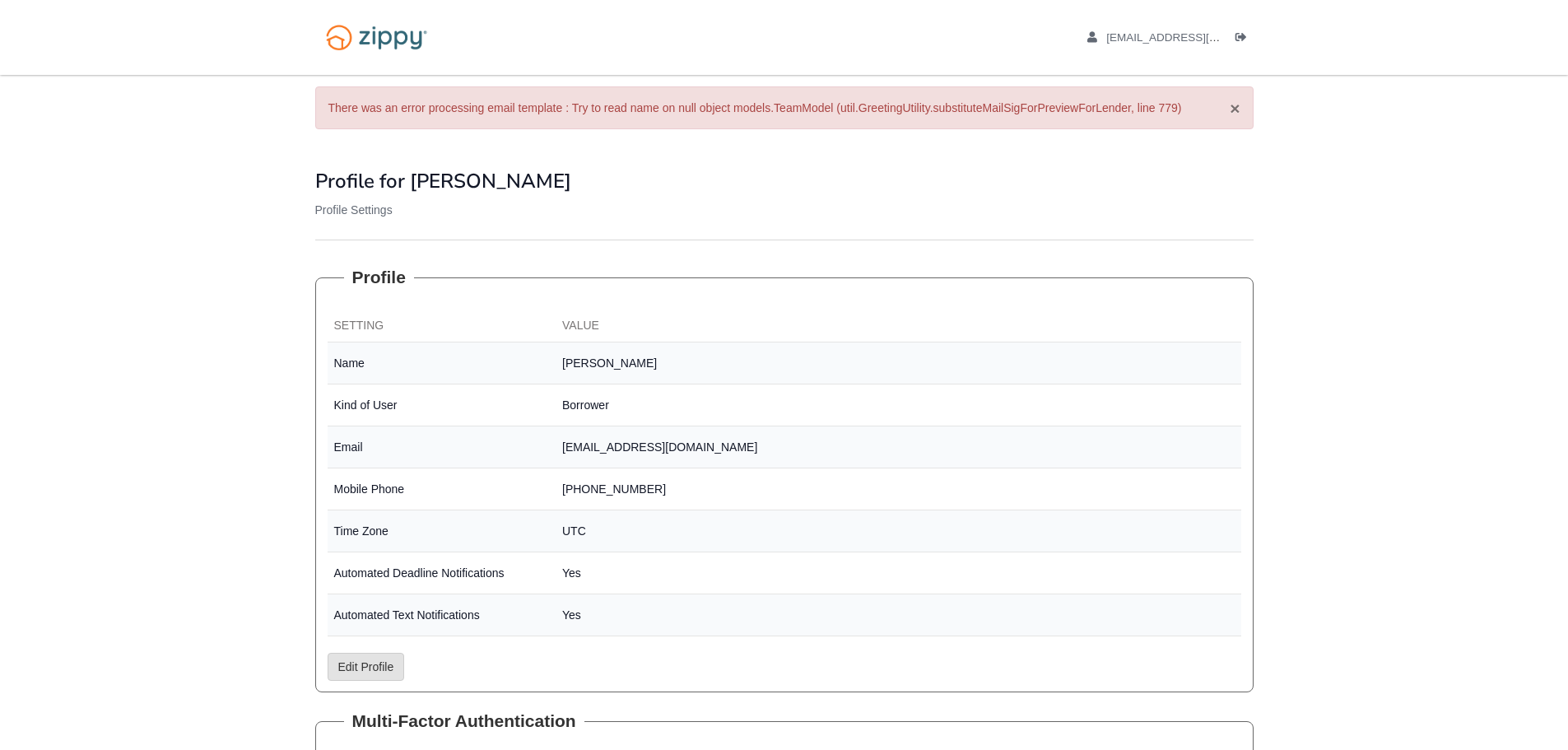
click at [1237, 110] on button "×" at bounding box center [1235, 108] width 9 height 17
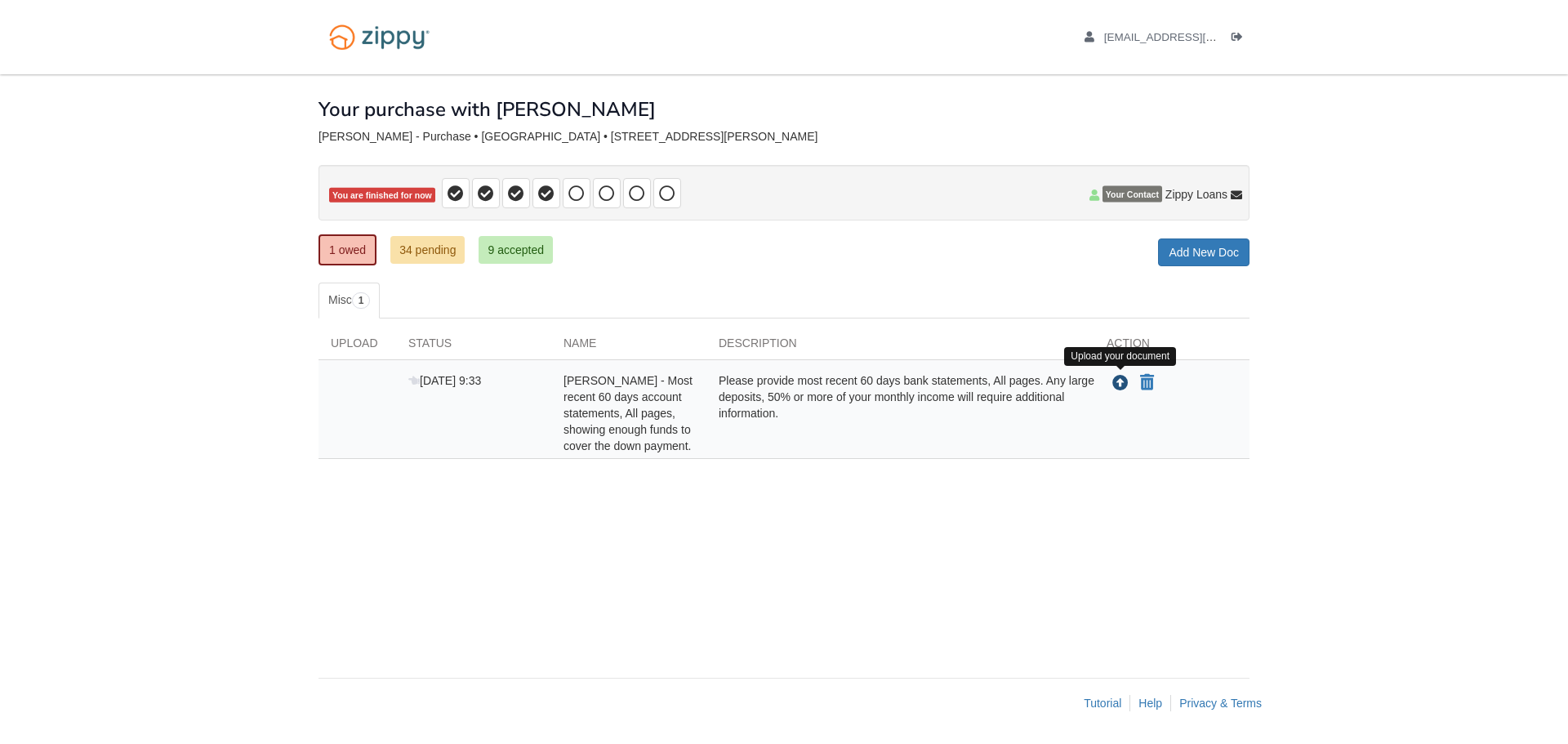
click at [1123, 384] on icon "Upload Nathaniel Monteiro - Most recent 60 days account statements, All pages, …" at bounding box center [1120, 383] width 16 height 16
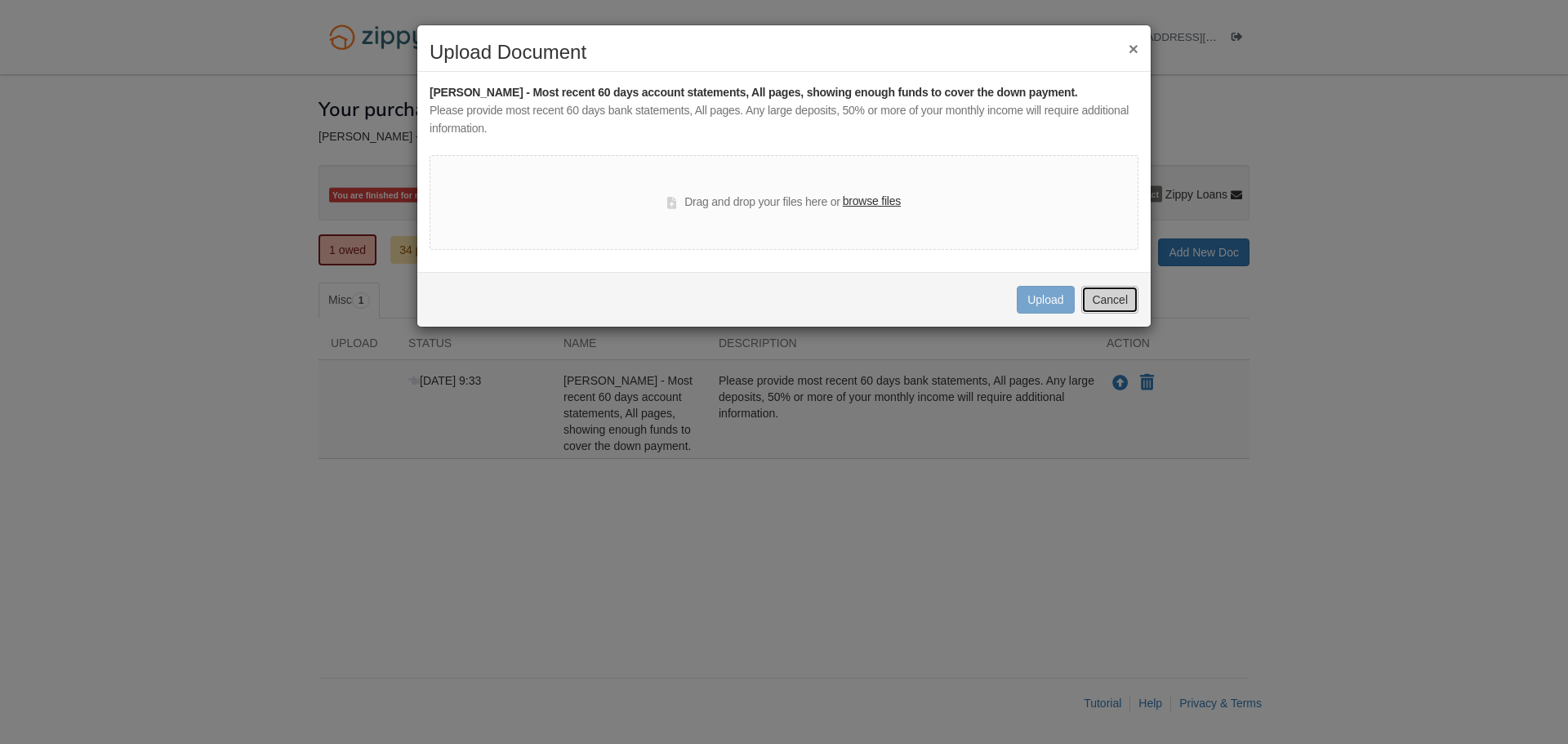
click at [1125, 296] on button "Cancel" at bounding box center [1110, 299] width 57 height 27
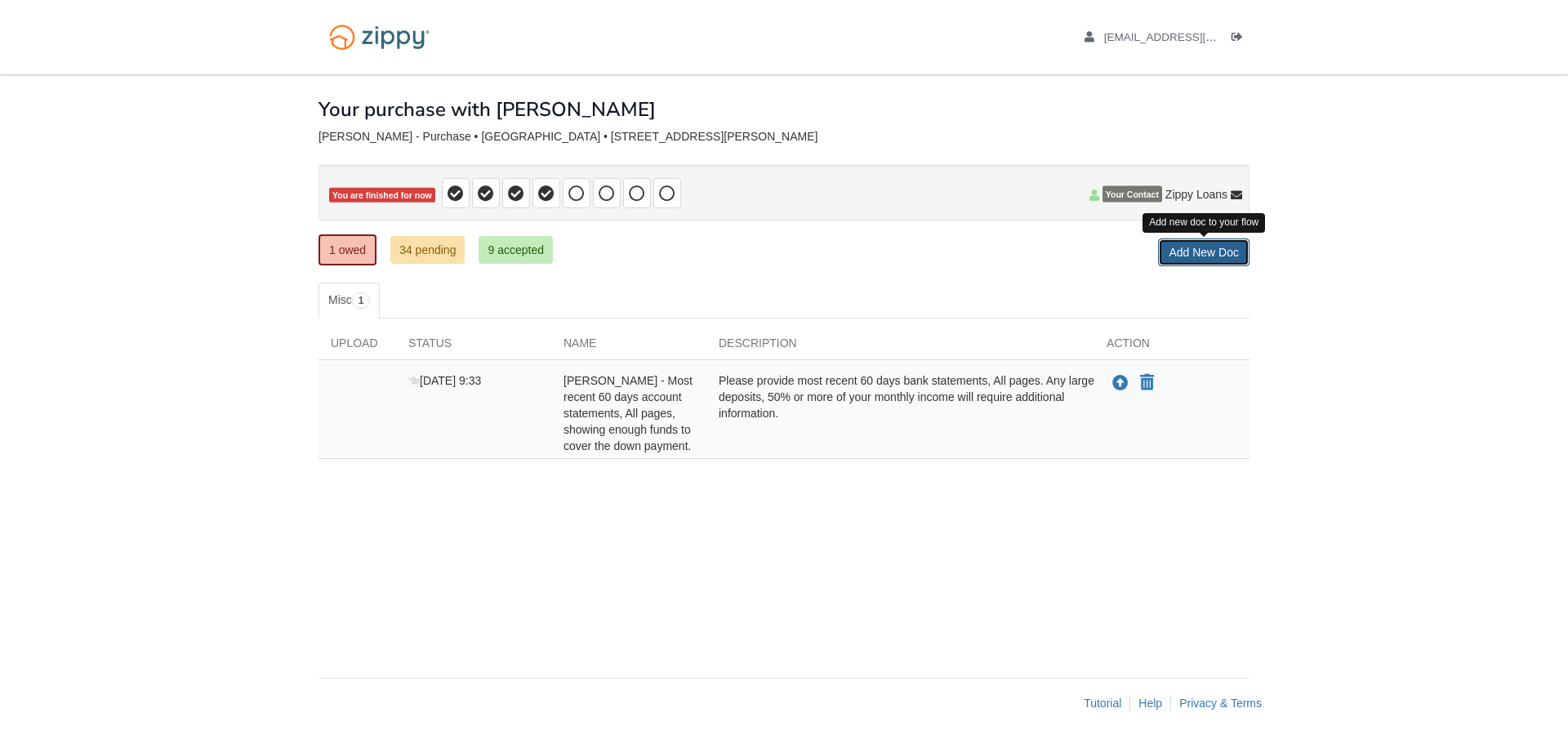
click at [1195, 245] on link "Add New Doc" at bounding box center [1203, 251] width 91 height 27
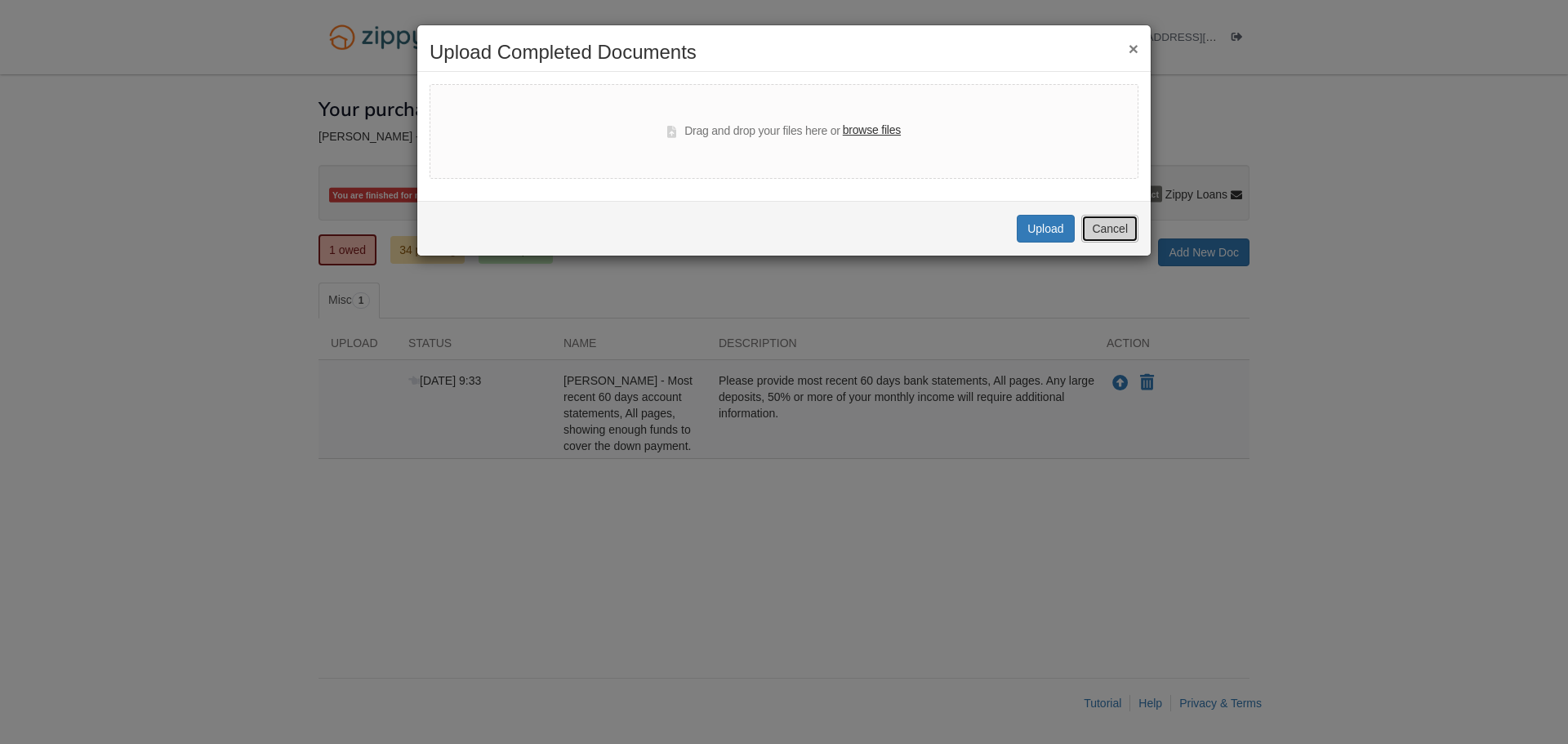
click at [1118, 224] on button "Cancel" at bounding box center [1110, 228] width 57 height 27
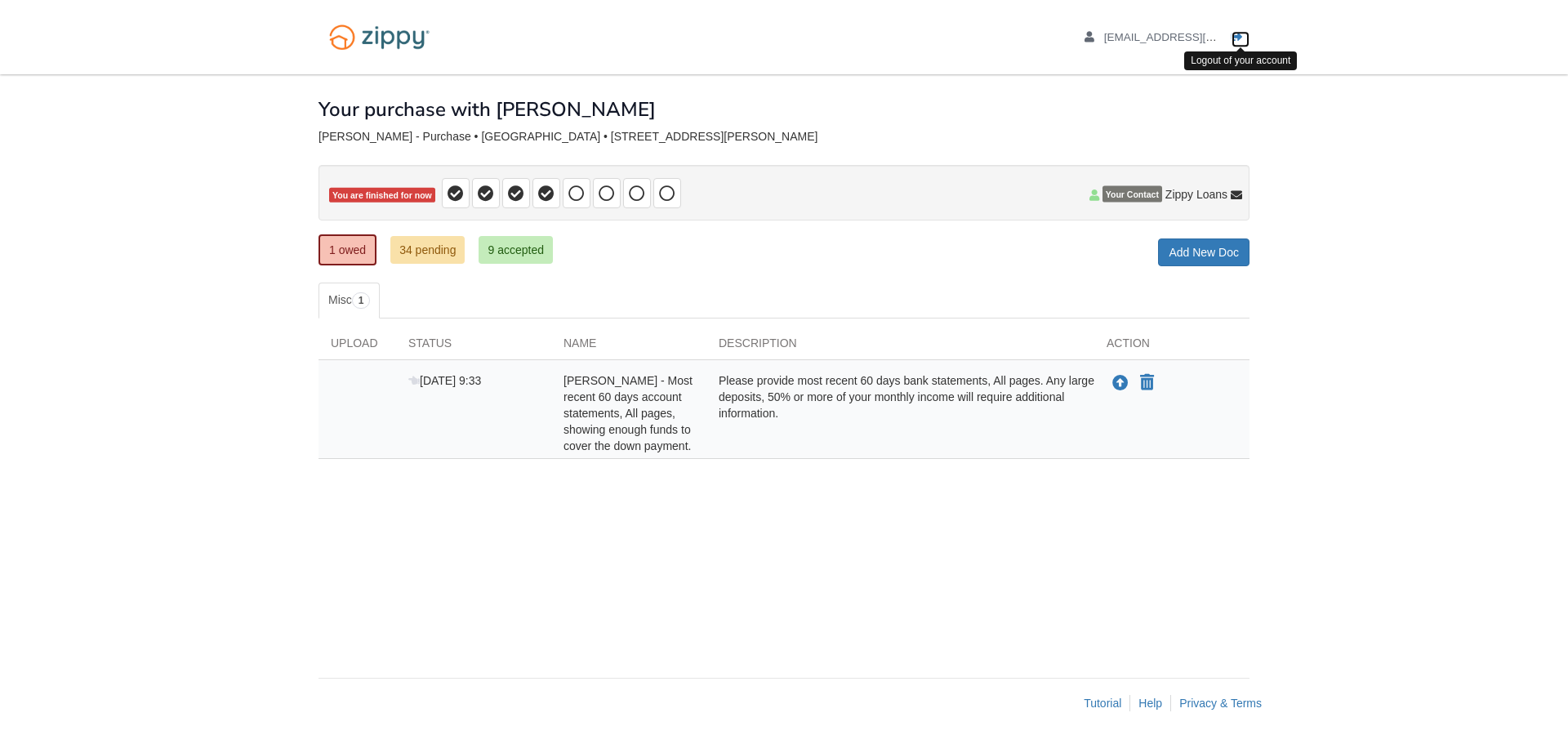
click at [1235, 36] on icon "Log out" at bounding box center [1237, 38] width 11 height 11
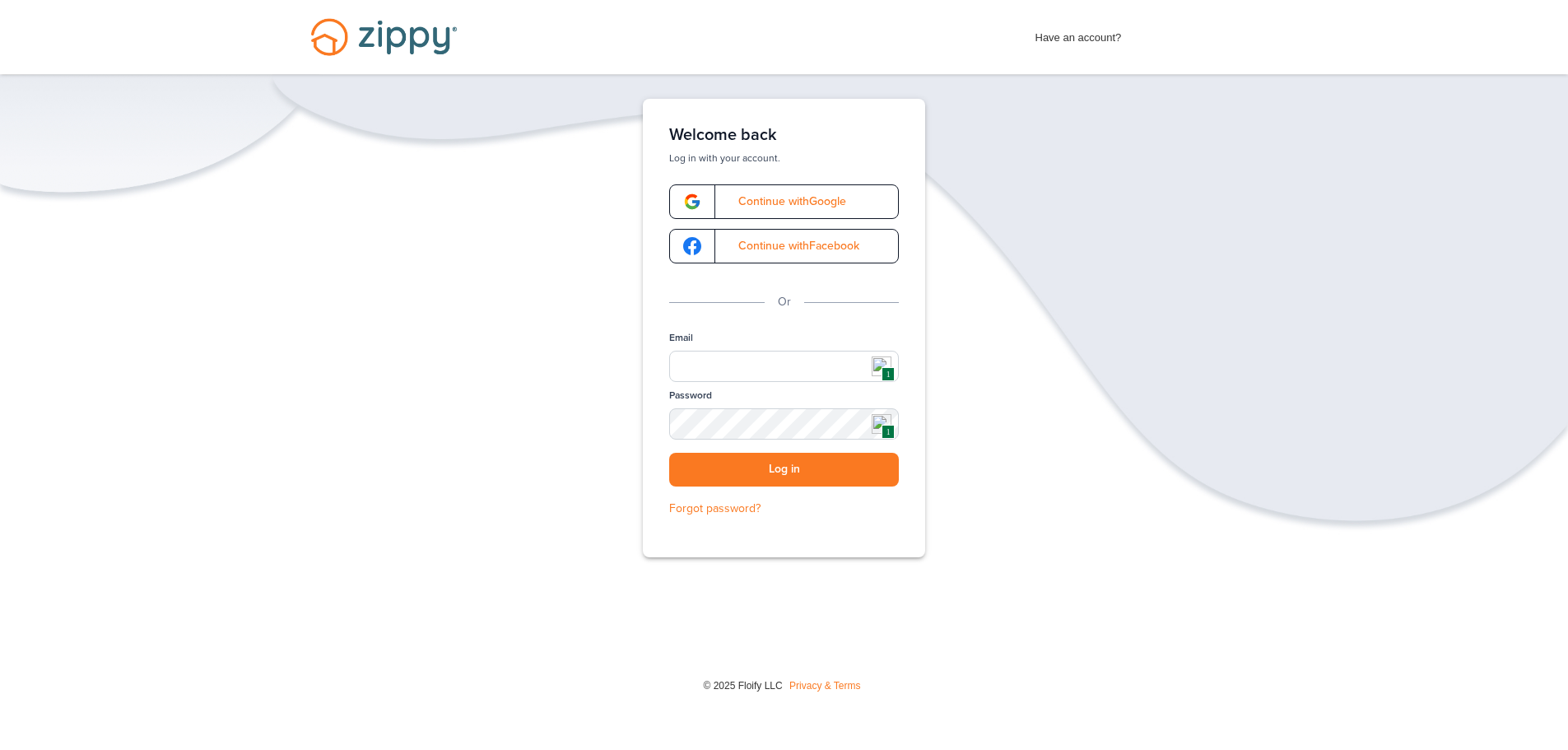
click at [885, 362] on img at bounding box center [881, 366] width 20 height 20
type input "**********"
click at [782, 467] on button "Log in" at bounding box center [784, 470] width 230 height 34
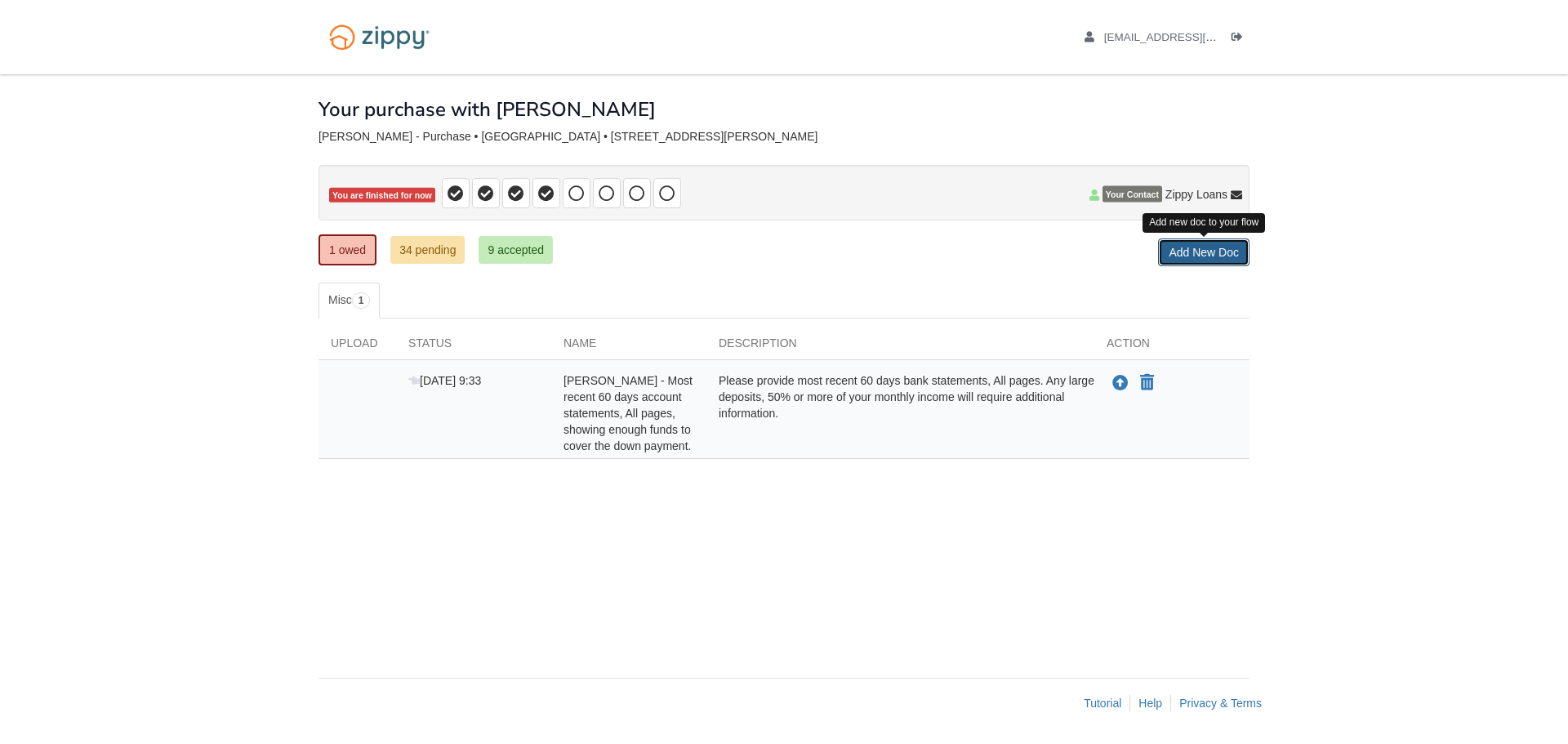
click at [1200, 254] on link "Add New Doc" at bounding box center [1203, 251] width 91 height 27
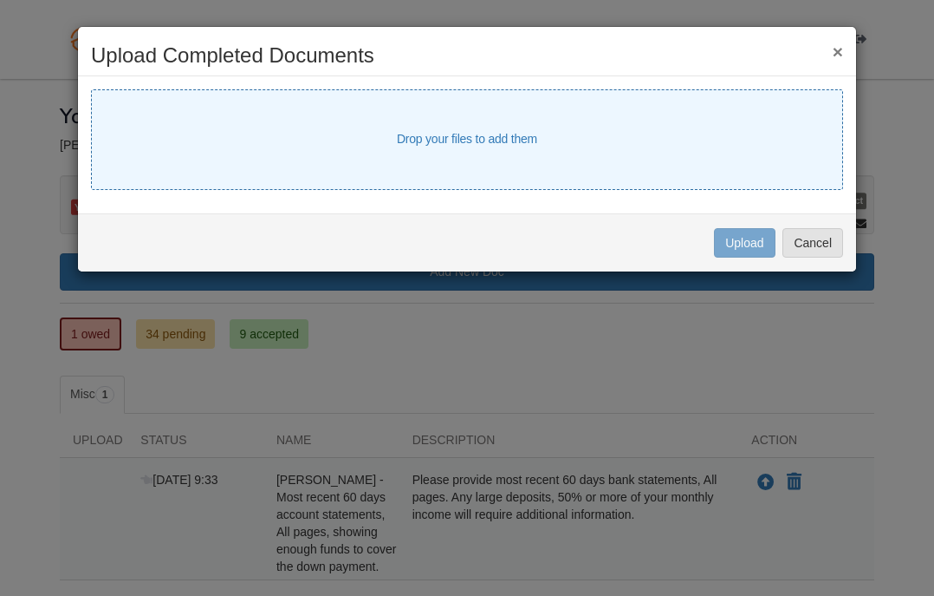
select select "****"
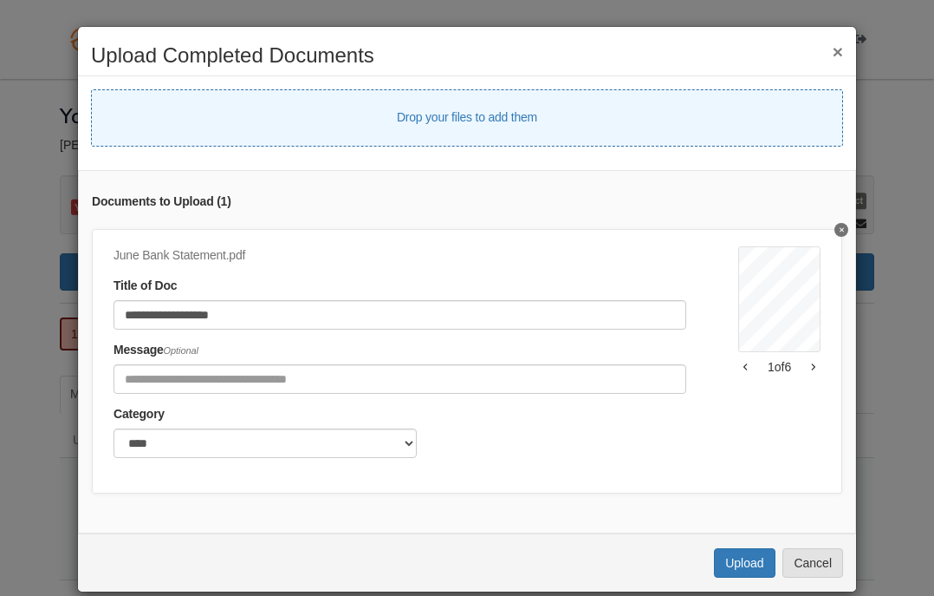
select select "****"
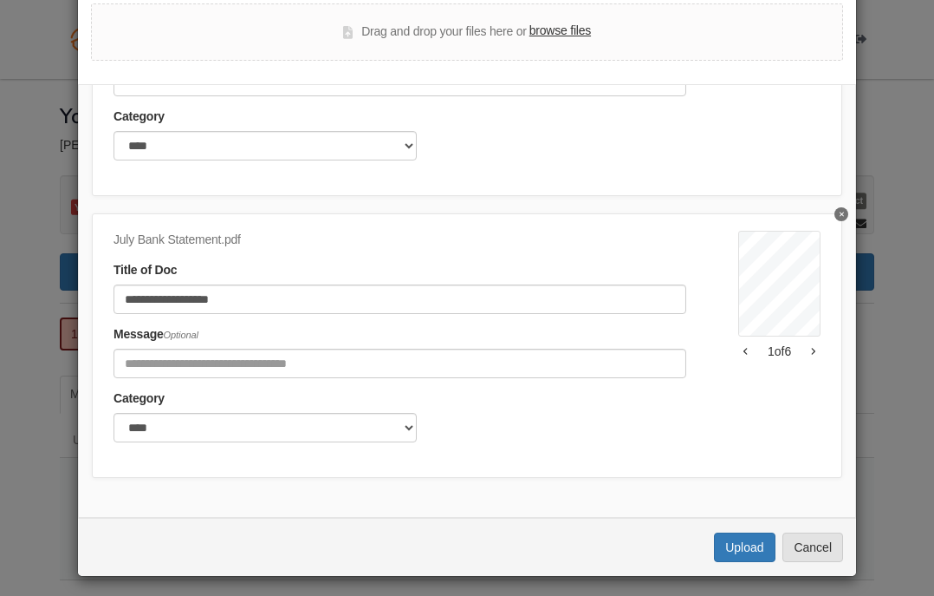
scroll to position [93, 0]
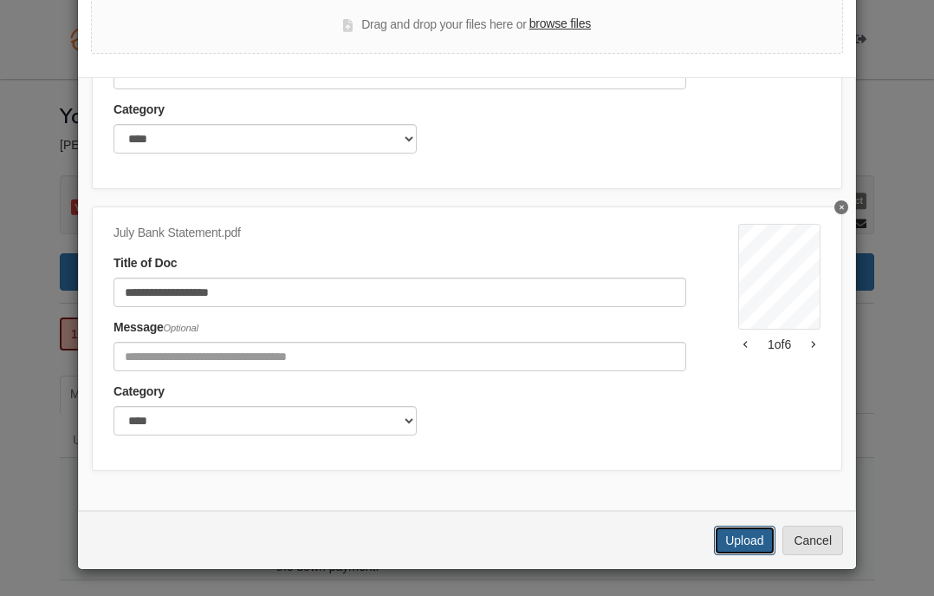
click at [733, 546] on button "Upload" at bounding box center [744, 539] width 61 height 29
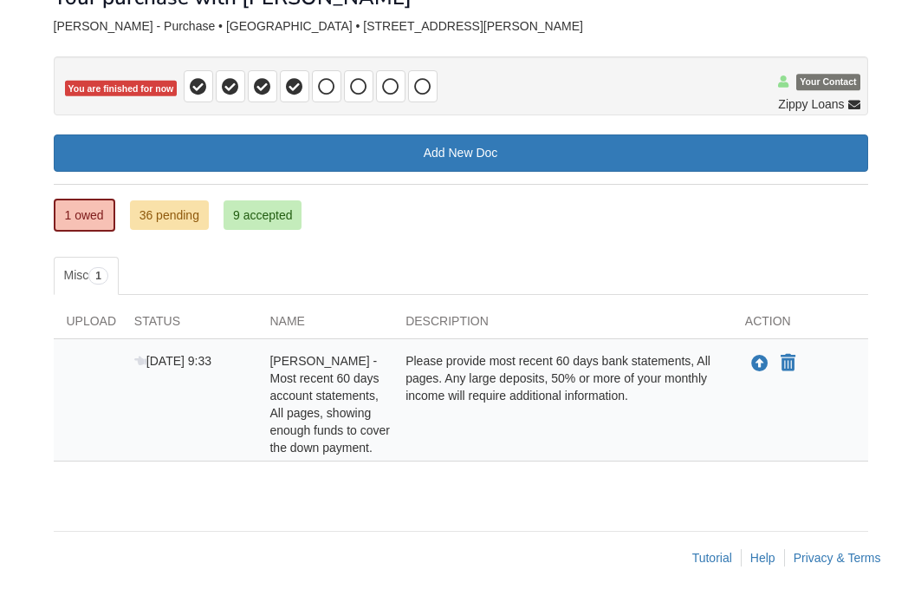
scroll to position [124, 0]
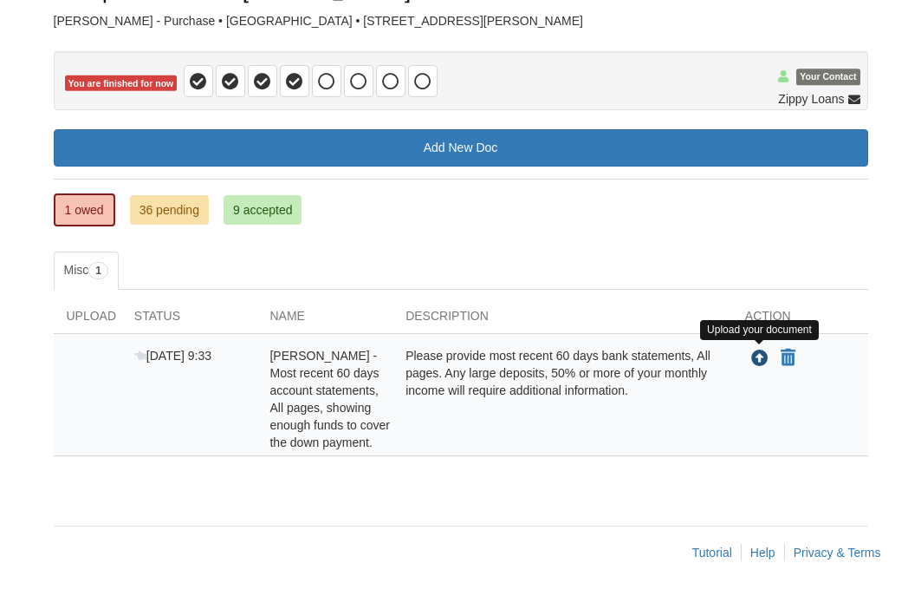
click at [760, 357] on icon "Upload Nathaniel Monteiro - Most recent 60 days account statements, All pages, …" at bounding box center [760, 358] width 17 height 17
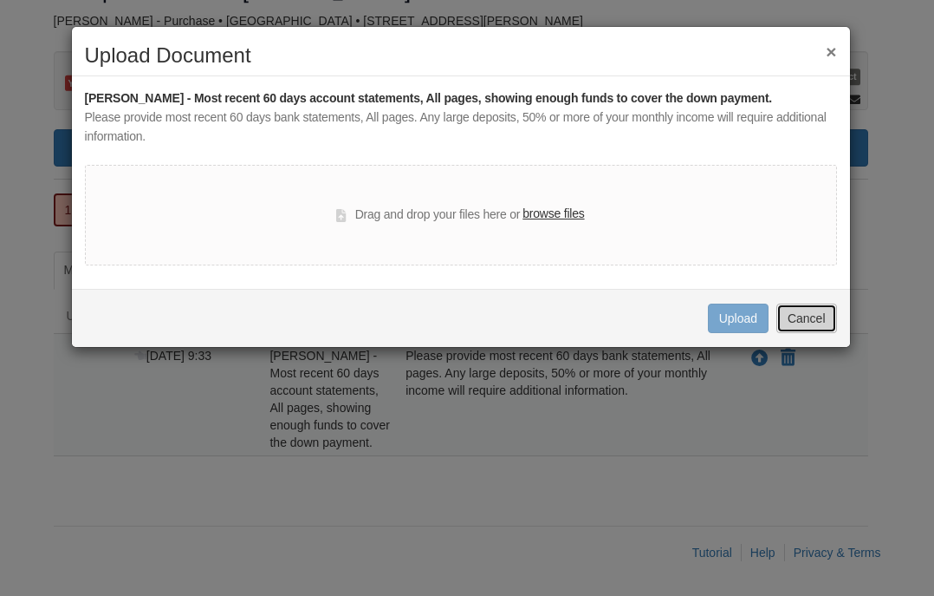
click at [817, 316] on button "Cancel" at bounding box center [807, 317] width 61 height 29
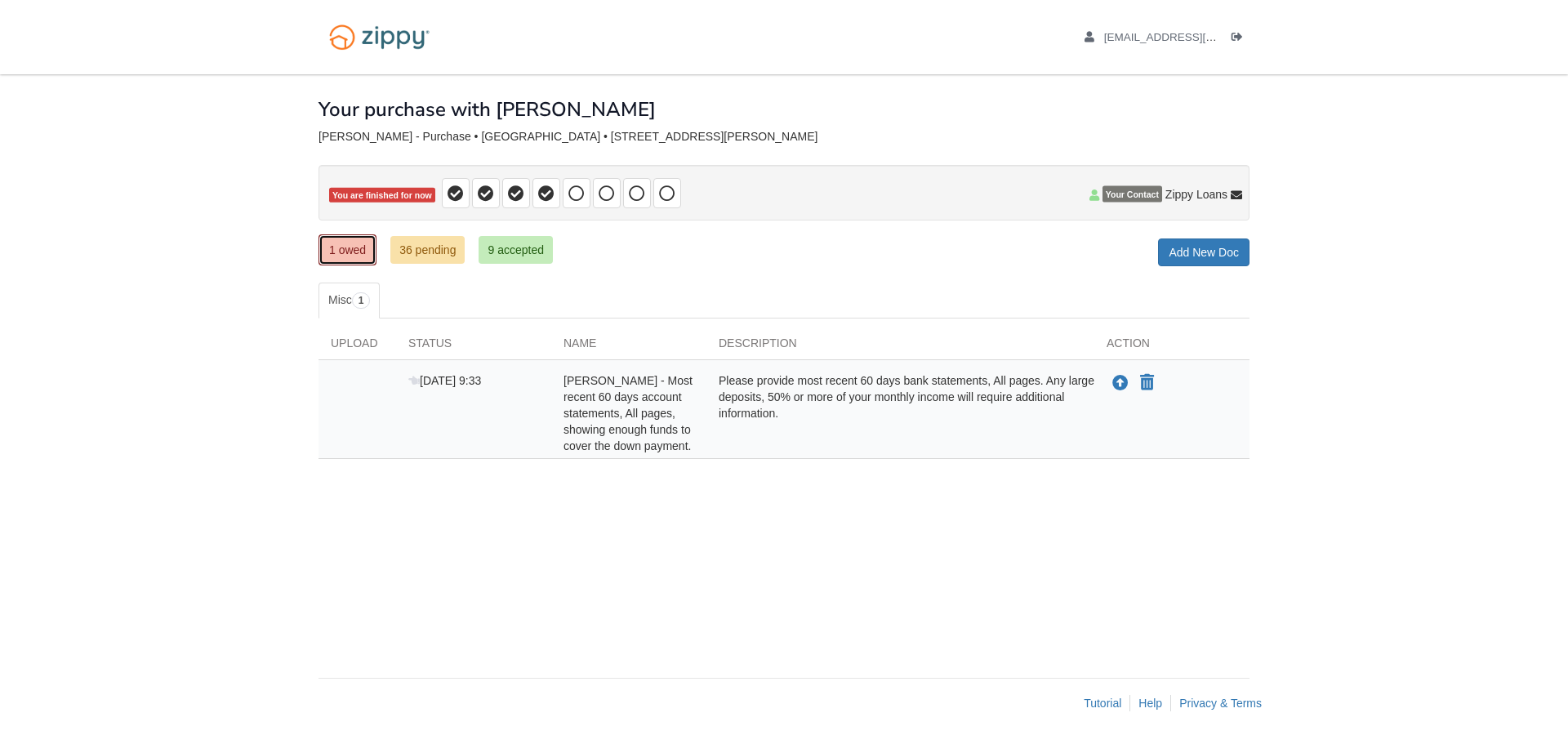
click at [364, 251] on link "1 owed" at bounding box center [348, 250] width 58 height 31
click at [338, 252] on link "1 owed" at bounding box center [348, 250] width 58 height 31
click at [689, 389] on div "[PERSON_NAME] - Most recent 60 days account statements, All pages, showing enou…" at bounding box center [629, 412] width 155 height 82
click at [596, 392] on span "[PERSON_NAME] - Most recent 60 days account statements, All pages, showing enou…" at bounding box center [628, 412] width 129 height 78
click at [1125, 383] on icon "Upload Nathaniel Monteiro - Most recent 60 days account statements, All pages, …" at bounding box center [1120, 383] width 16 height 16
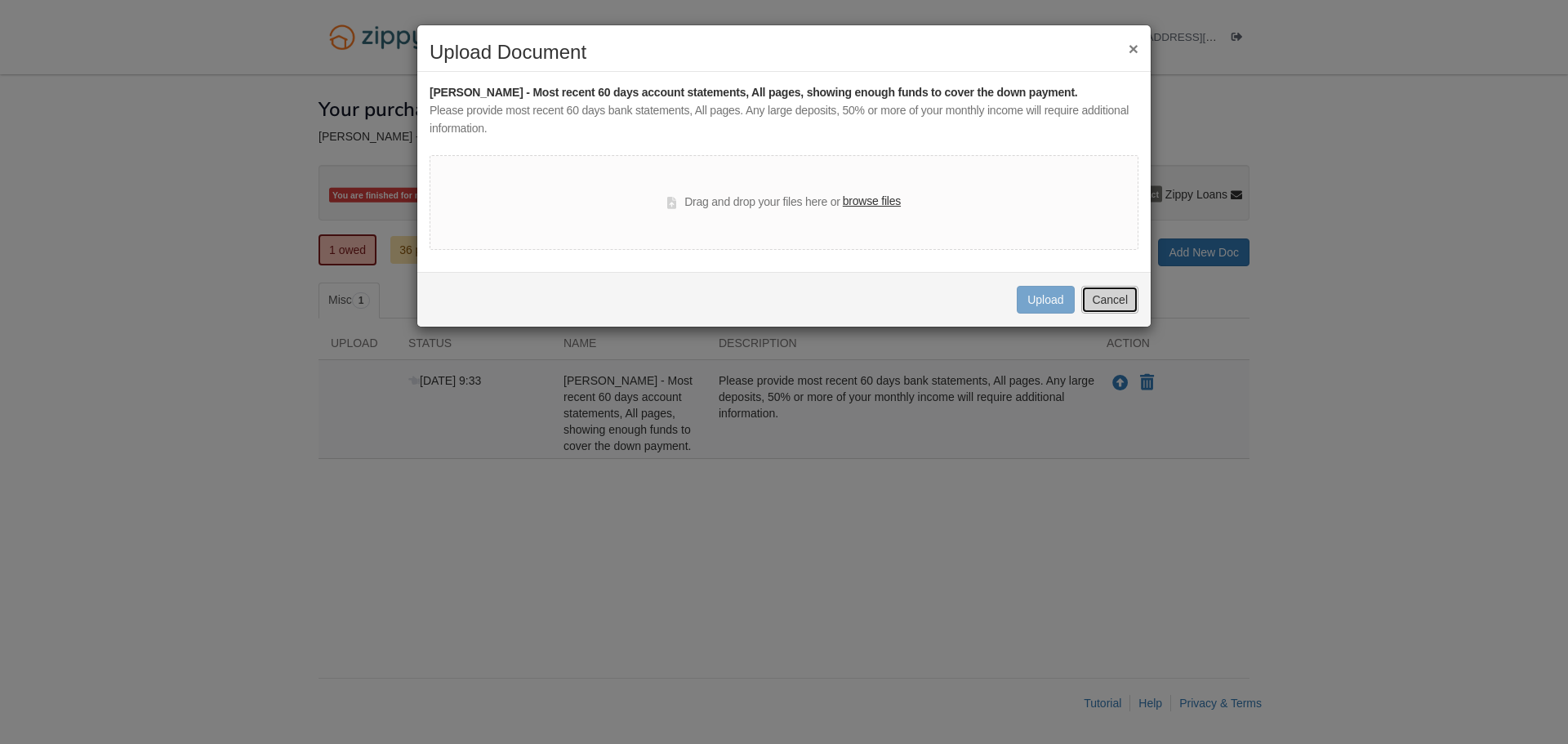
click at [1095, 298] on button "Cancel" at bounding box center [1110, 299] width 57 height 27
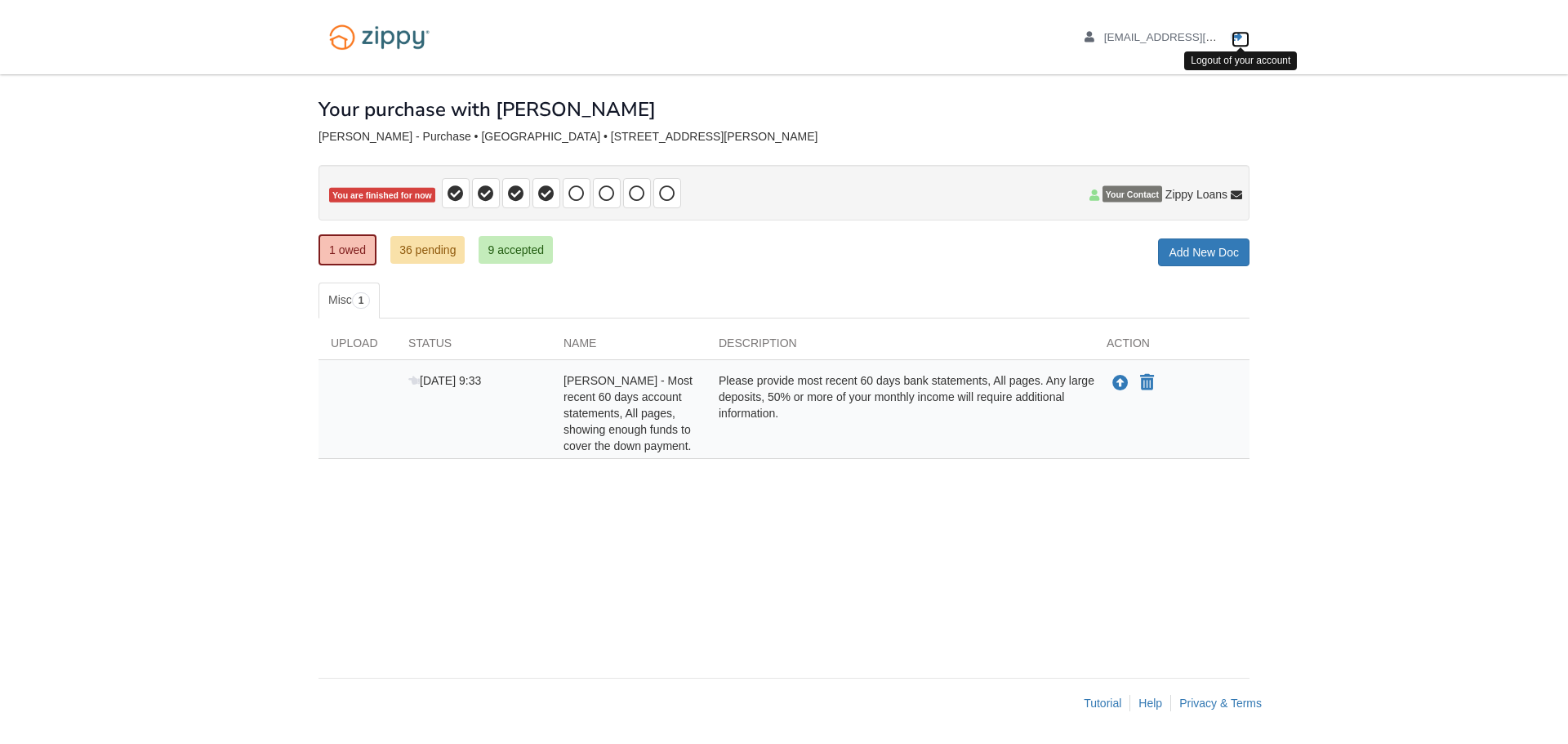
click at [1243, 40] on icon "Log out" at bounding box center [1237, 38] width 11 height 11
